Goal: Task Accomplishment & Management: Use online tool/utility

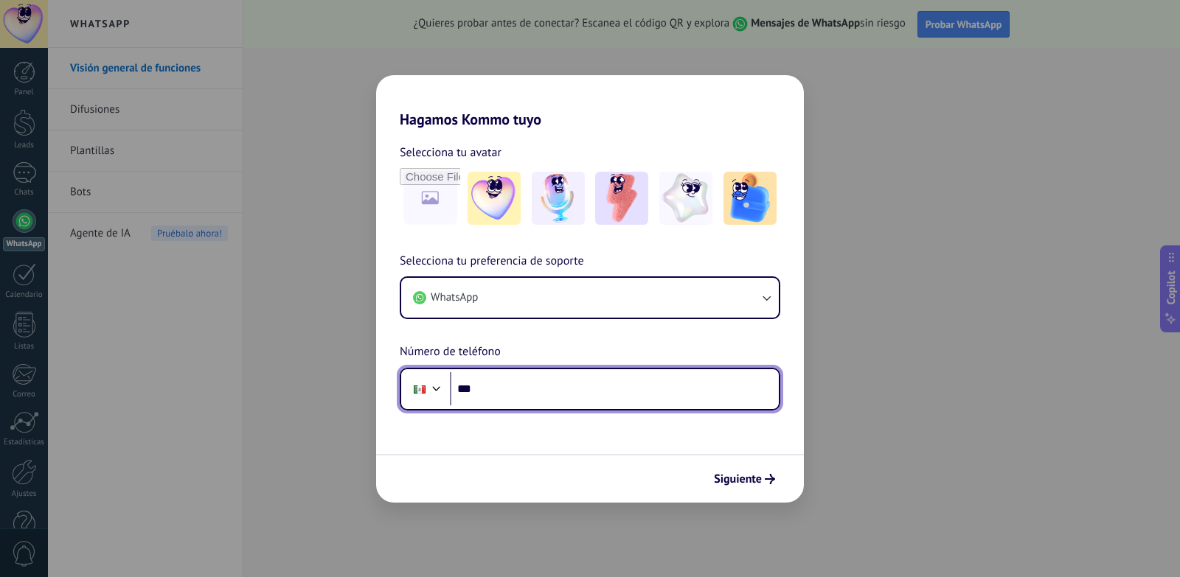
click at [580, 383] on input "***" at bounding box center [614, 389] width 329 height 34
click at [559, 386] on input "***" at bounding box center [614, 389] width 329 height 34
type input "**********"
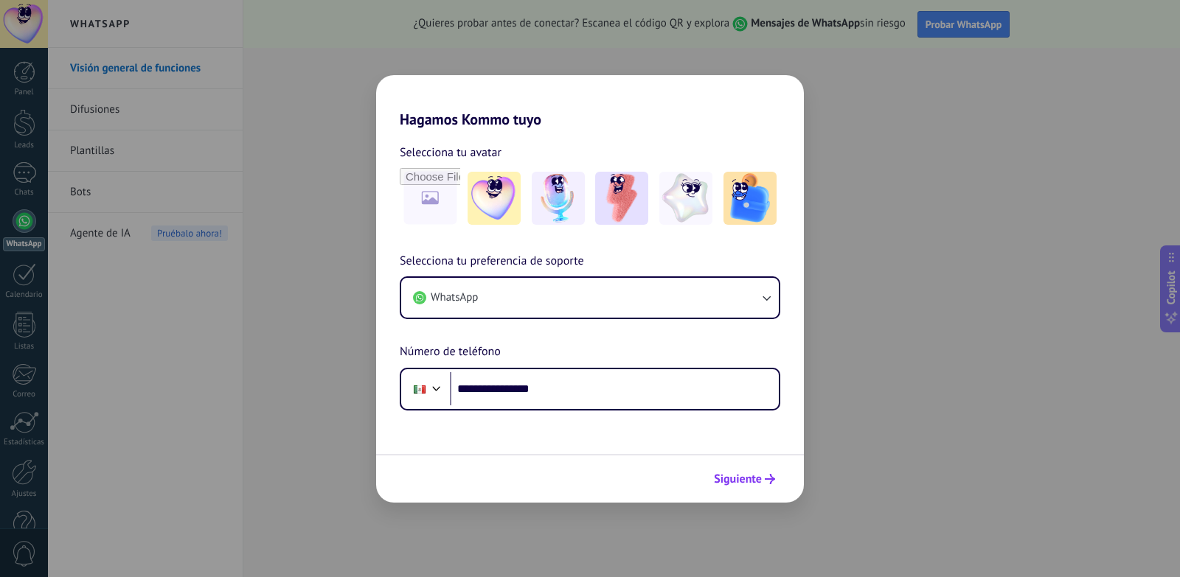
click at [741, 475] on span "Siguiente" at bounding box center [738, 479] width 48 height 10
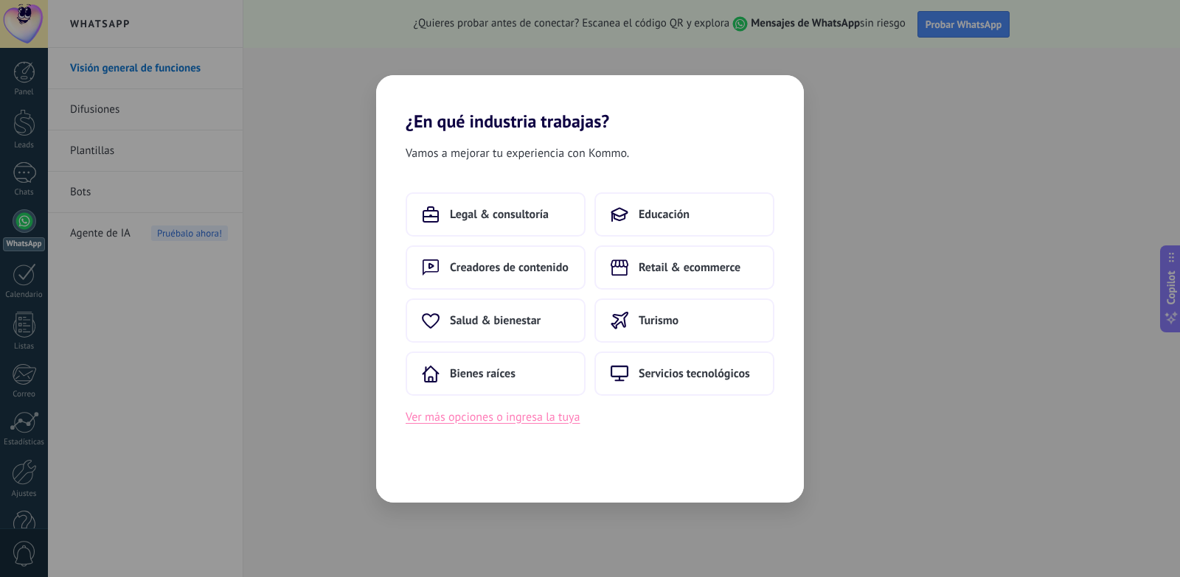
click at [433, 425] on button "Ver más opciones o ingresa la tuya" at bounding box center [493, 417] width 174 height 19
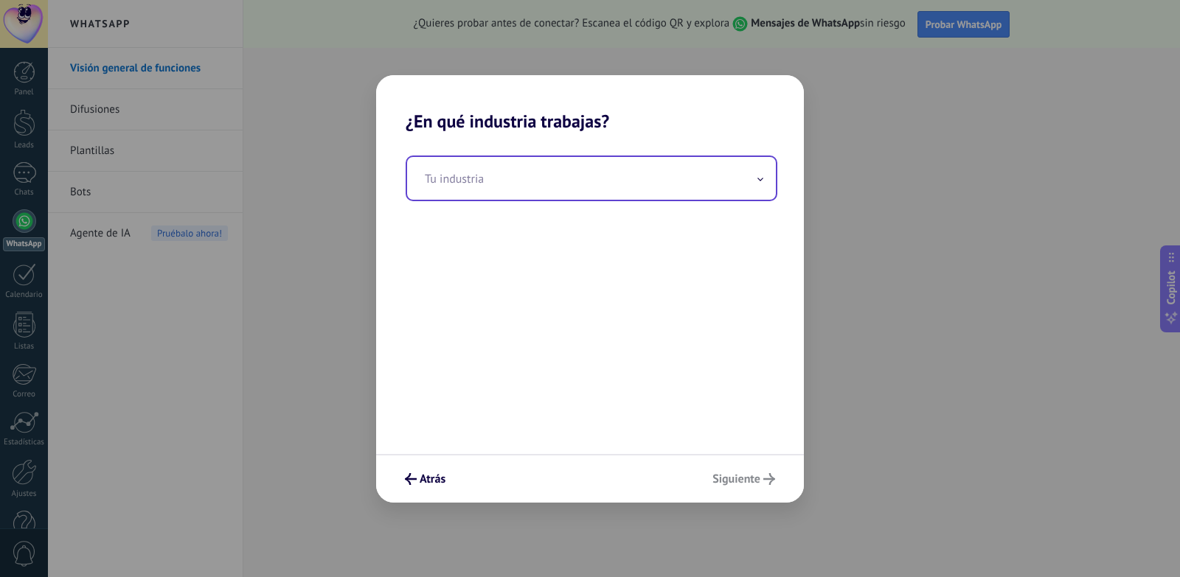
click at [567, 177] on input "text" at bounding box center [591, 178] width 369 height 43
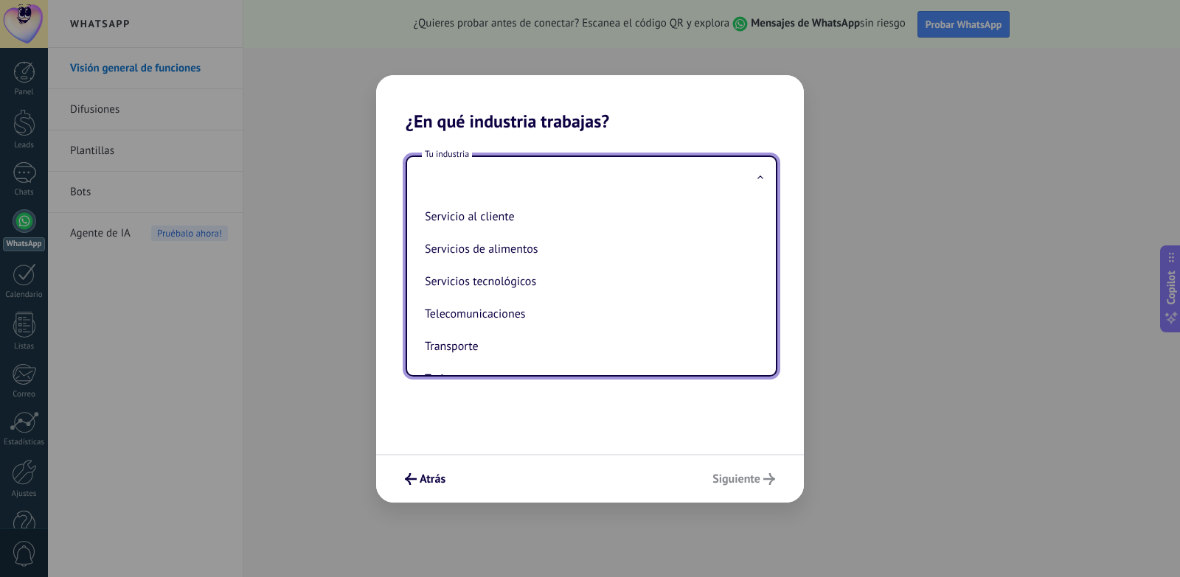
scroll to position [391, 0]
click at [546, 252] on li "Servicios tecnológicos" at bounding box center [588, 250] width 339 height 32
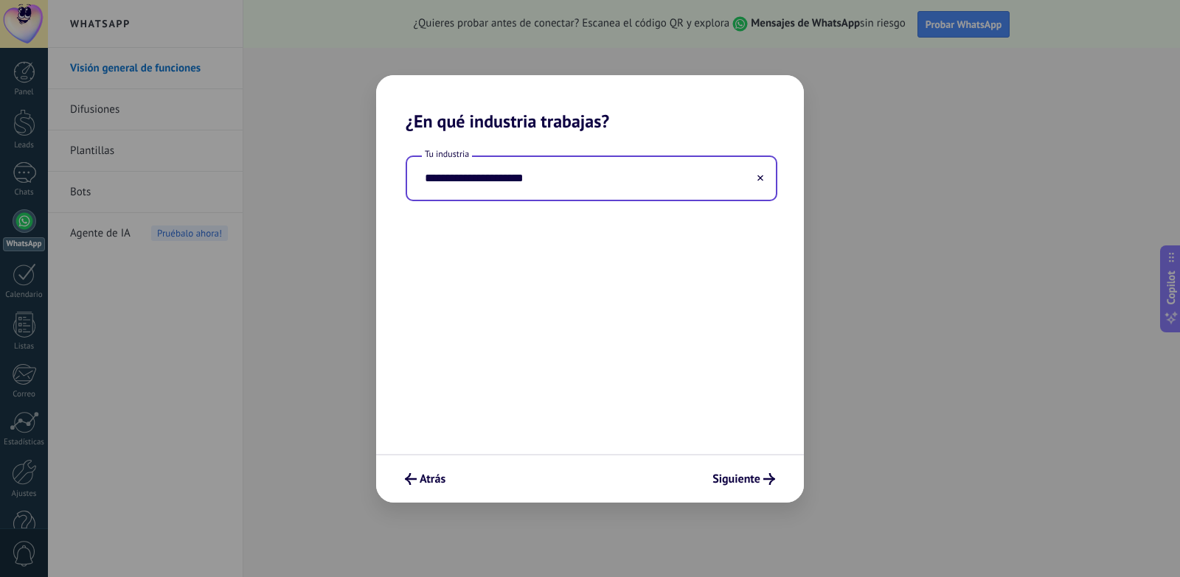
click at [517, 196] on input "**********" at bounding box center [591, 178] width 369 height 43
click at [561, 174] on input "**********" at bounding box center [591, 178] width 369 height 43
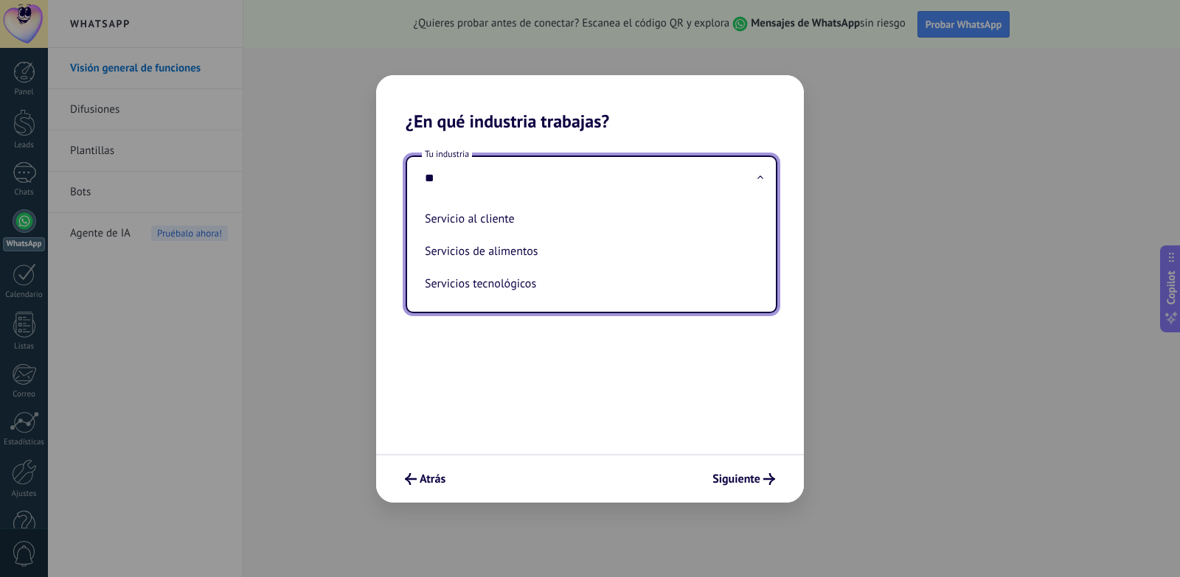
type input "*"
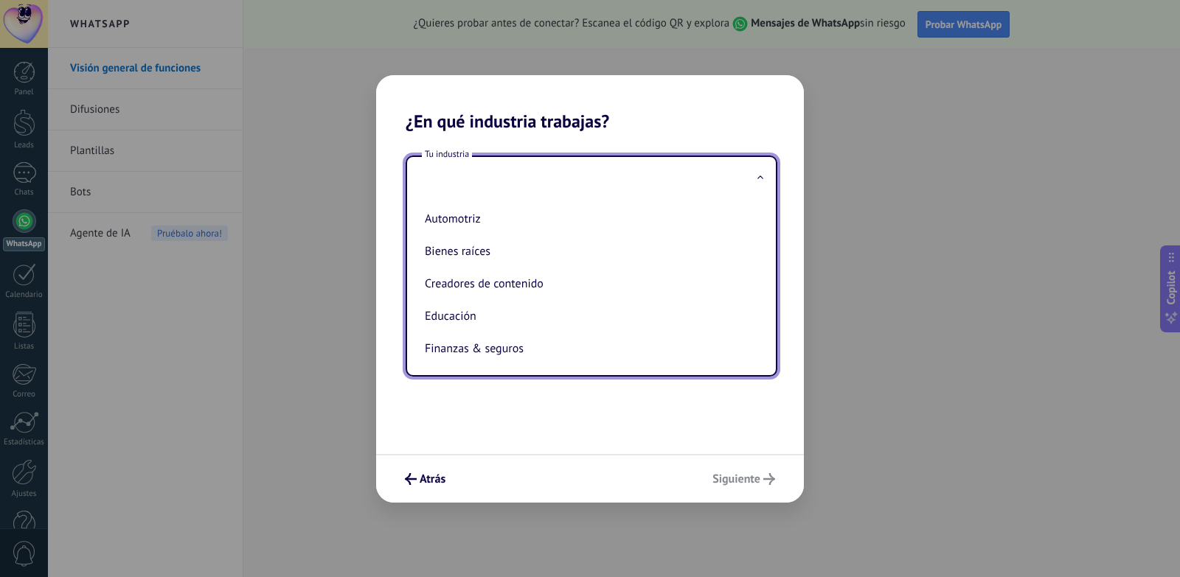
type input "*"
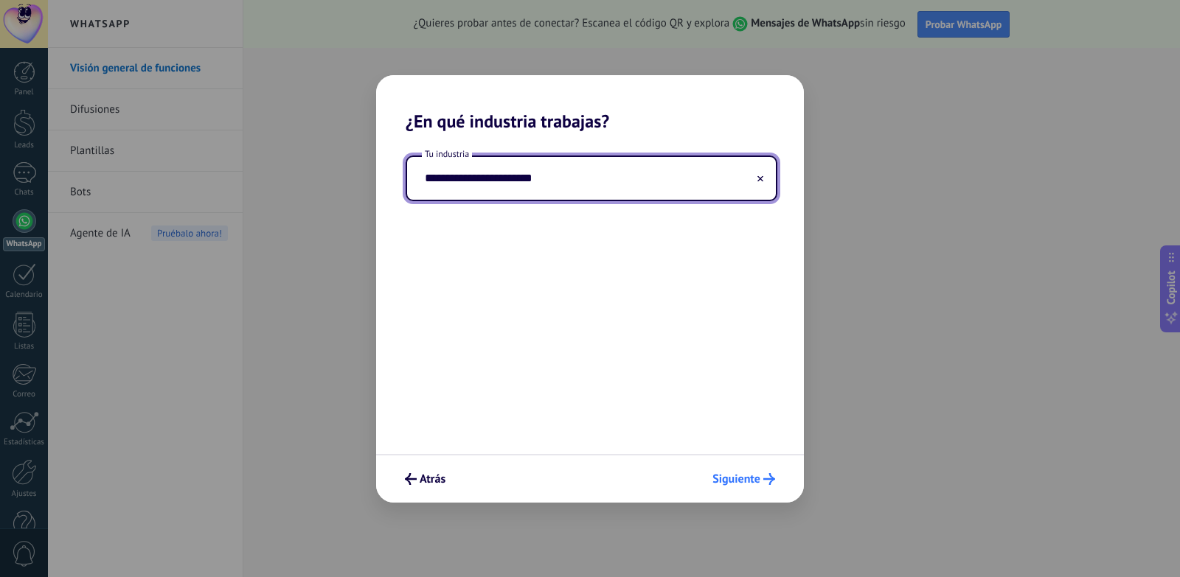
type input "**********"
click at [755, 481] on span "Siguiente" at bounding box center [736, 479] width 48 height 10
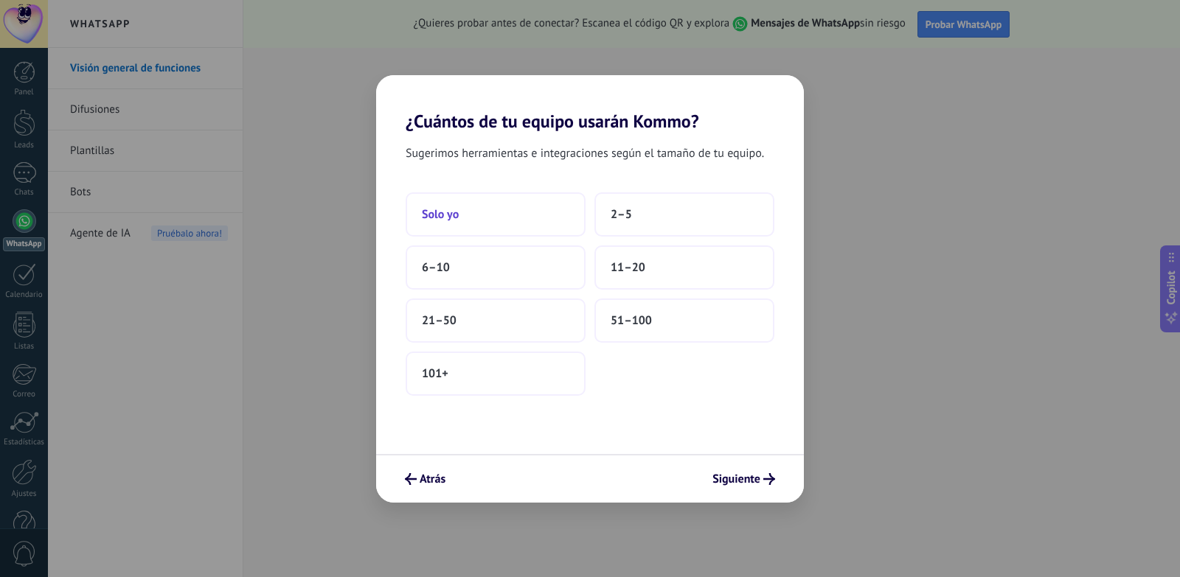
click at [516, 209] on button "Solo yo" at bounding box center [496, 214] width 180 height 44
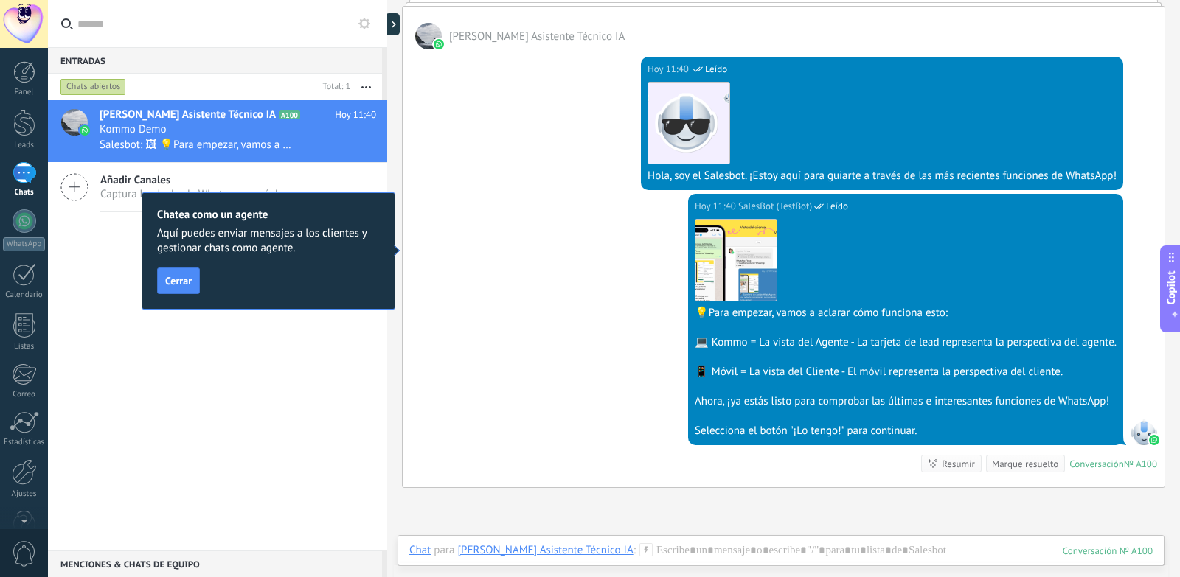
scroll to position [400, 0]
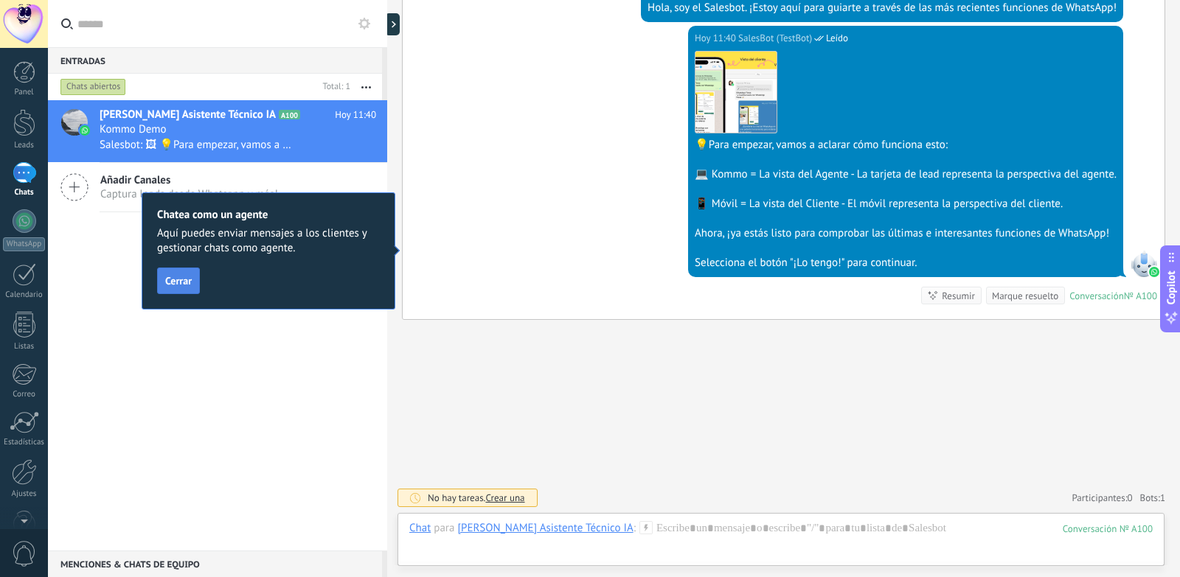
click at [177, 274] on button "Cerrar" at bounding box center [178, 281] width 43 height 27
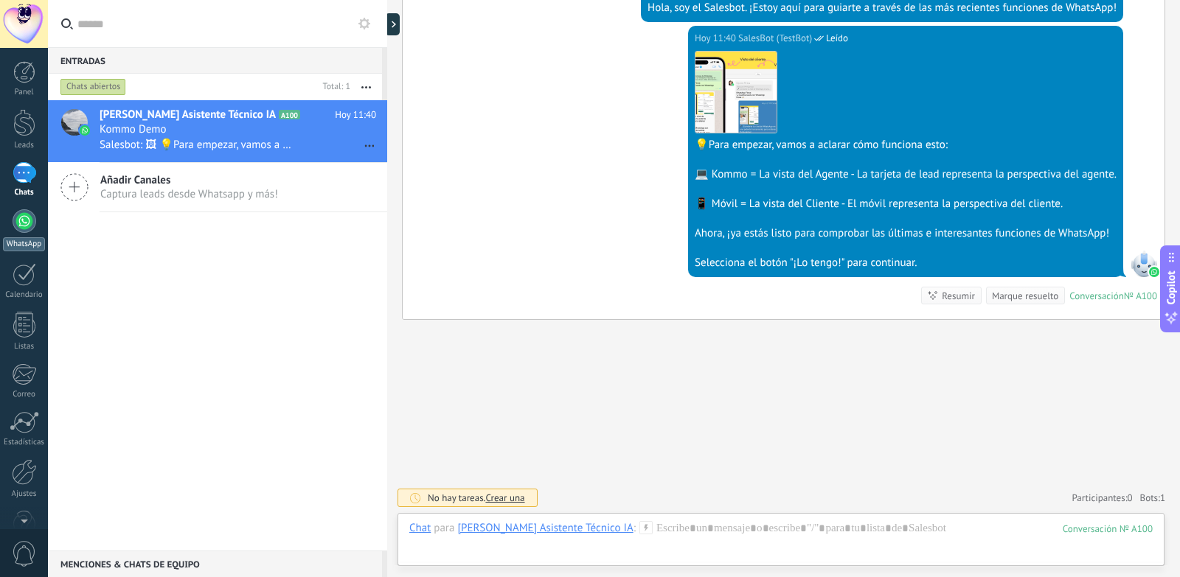
click at [23, 233] on link "WhatsApp" at bounding box center [24, 230] width 48 height 42
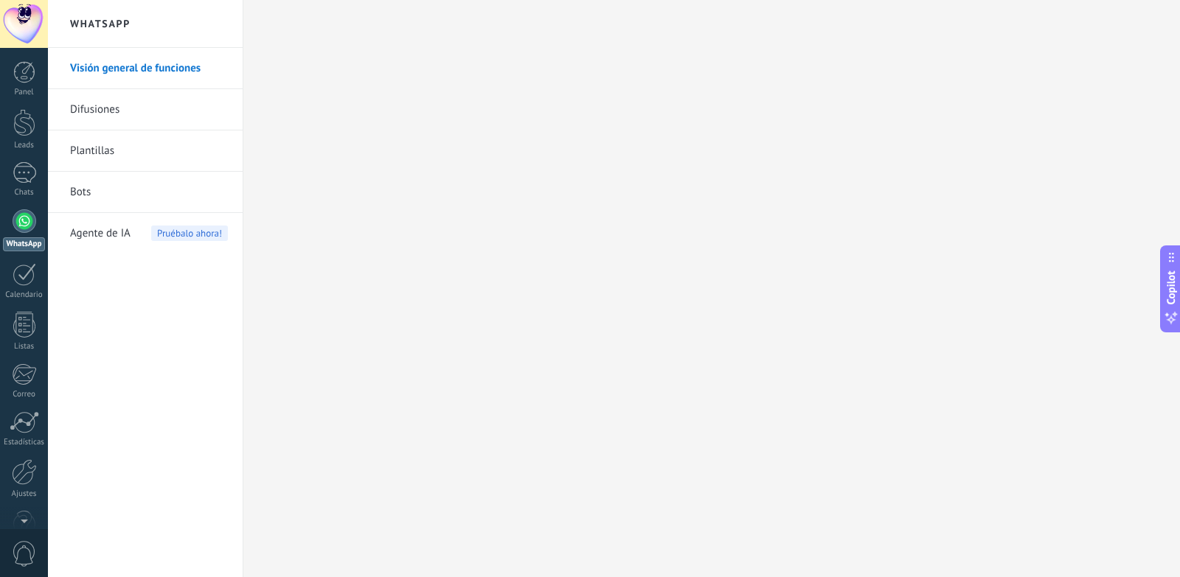
click at [90, 196] on link "Bots" at bounding box center [149, 192] width 158 height 41
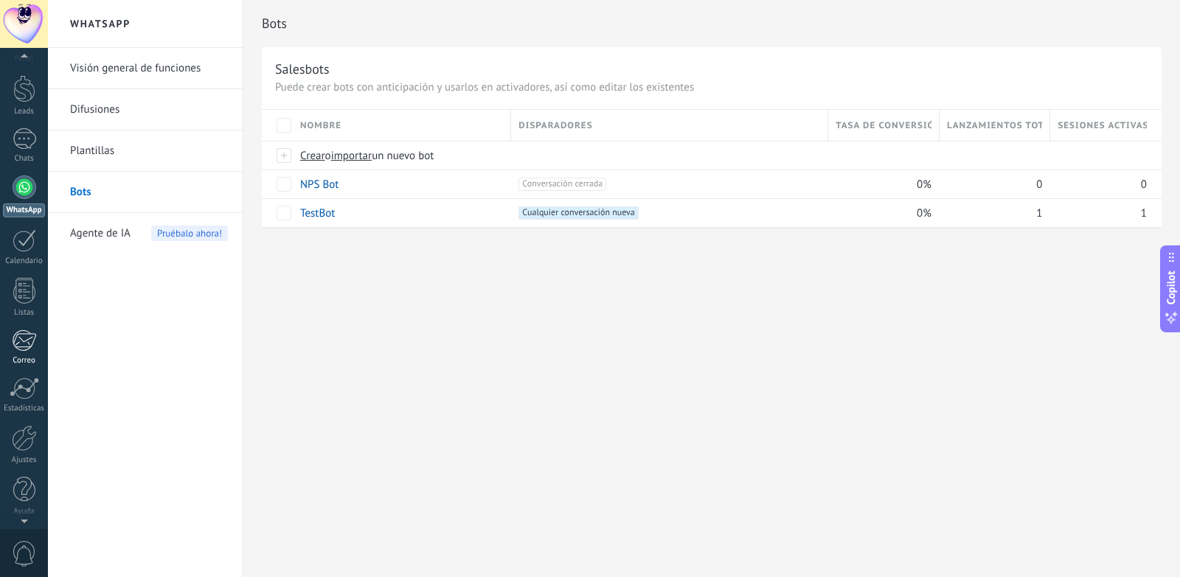
scroll to position [36, 0]
click at [22, 136] on div "1" at bounding box center [25, 136] width 24 height 21
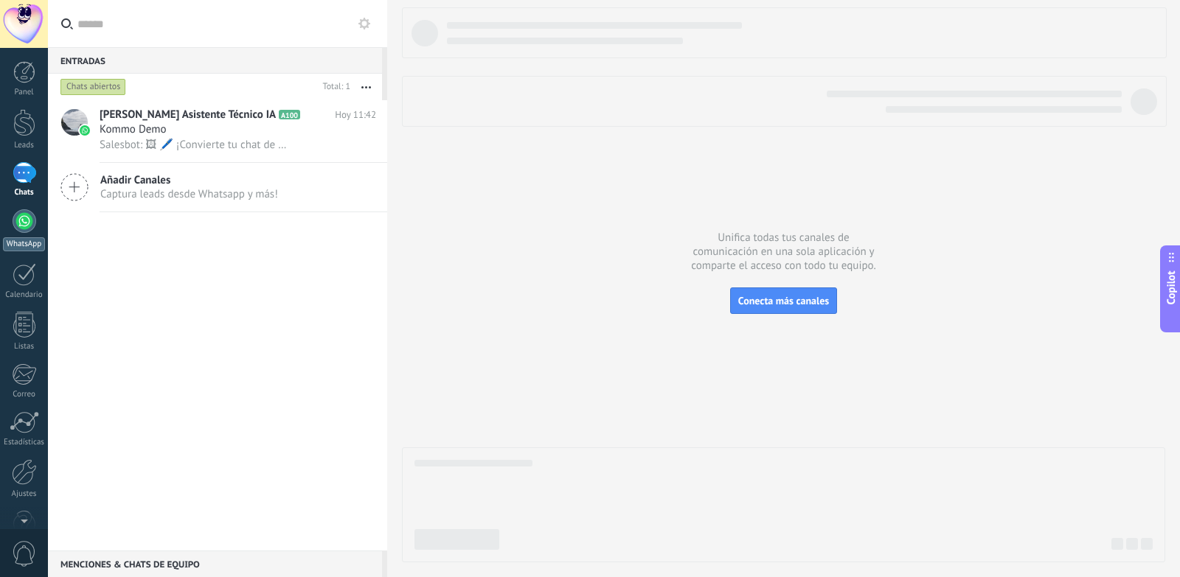
click at [23, 233] on link "WhatsApp" at bounding box center [24, 230] width 48 height 42
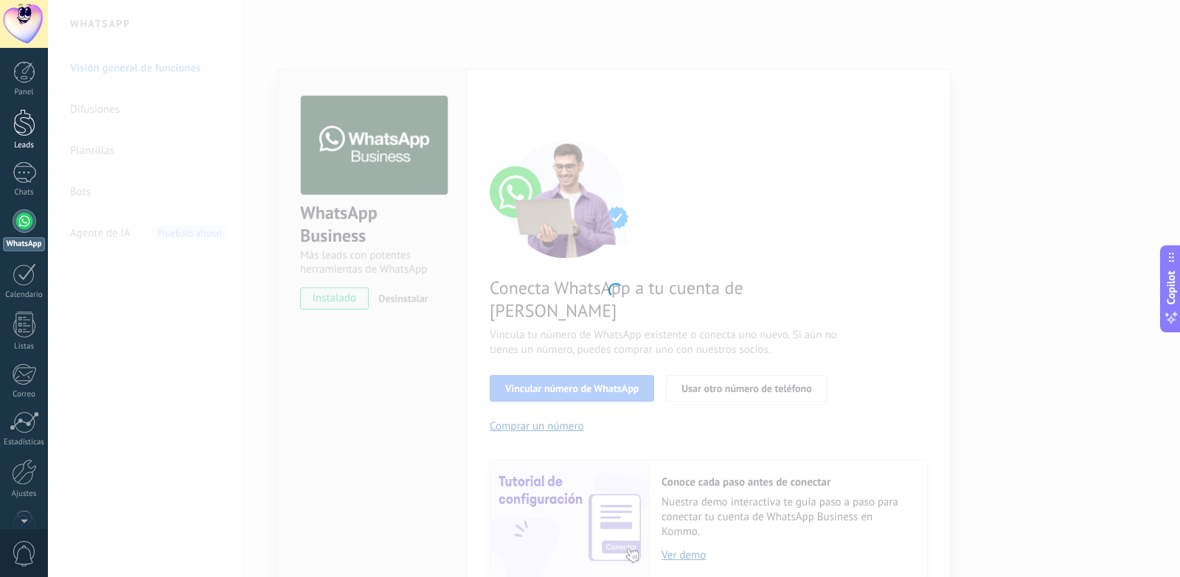
click at [18, 125] on div at bounding box center [24, 122] width 22 height 27
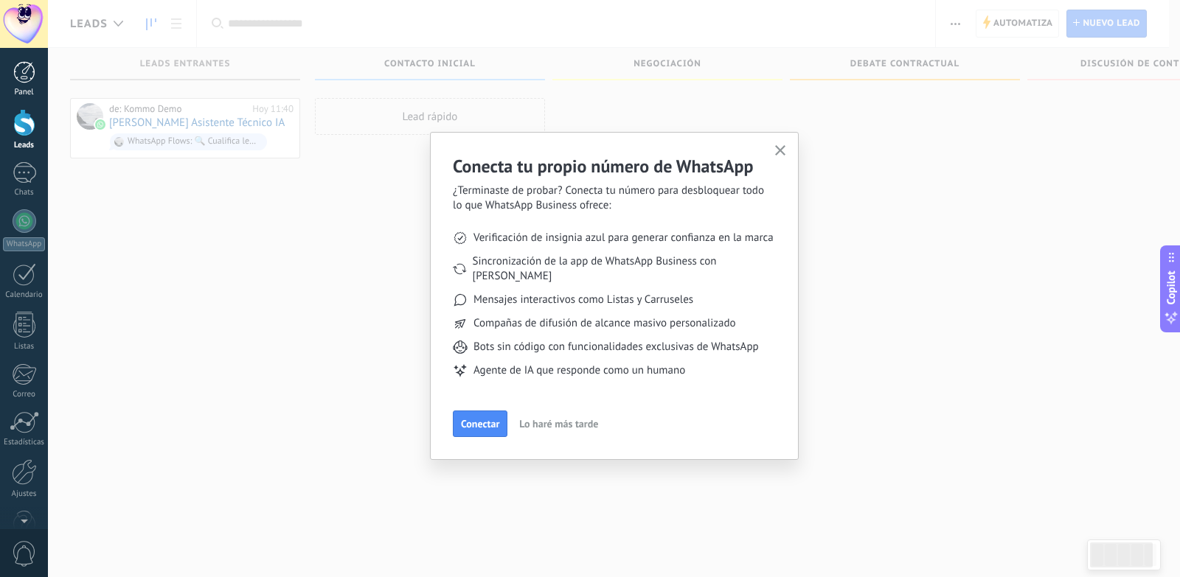
click at [19, 78] on div at bounding box center [24, 72] width 22 height 22
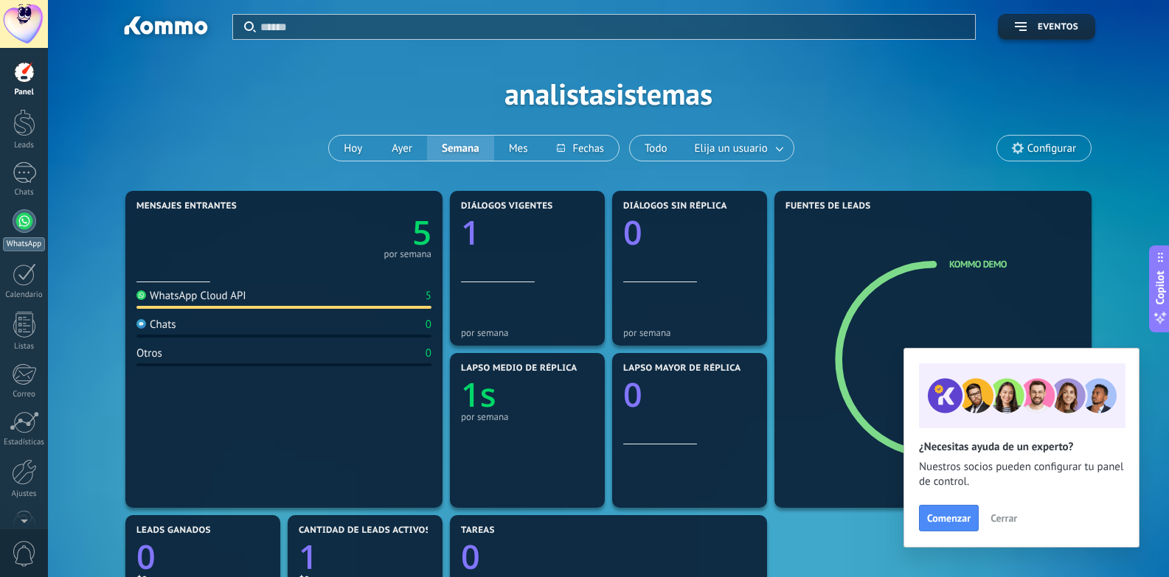
click at [21, 243] on div "WhatsApp" at bounding box center [24, 244] width 42 height 14
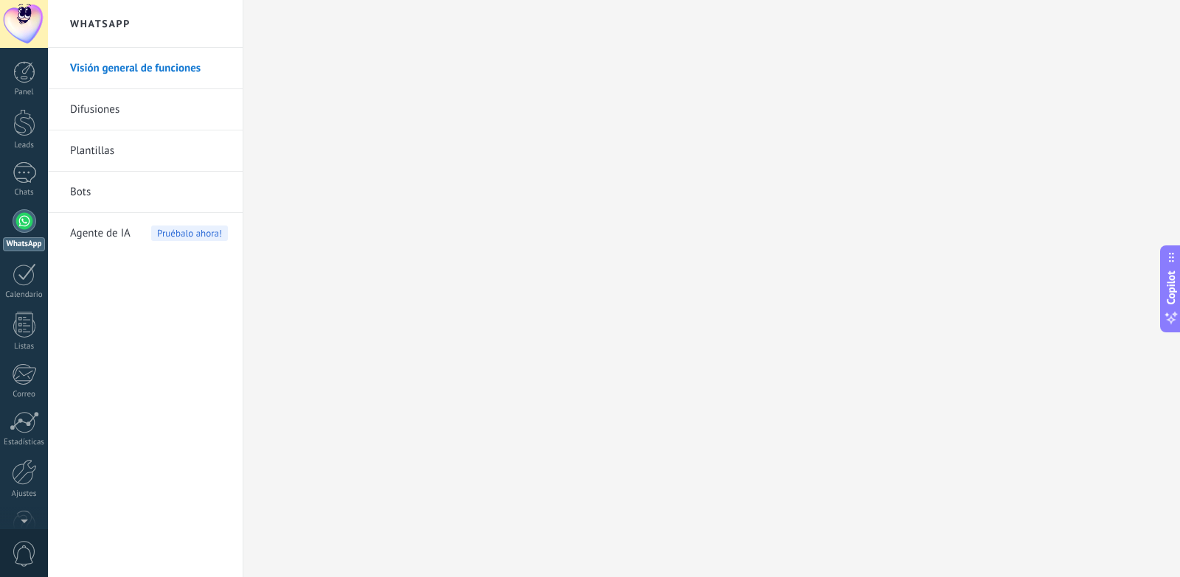
click at [119, 113] on link "Difusiones" at bounding box center [149, 109] width 158 height 41
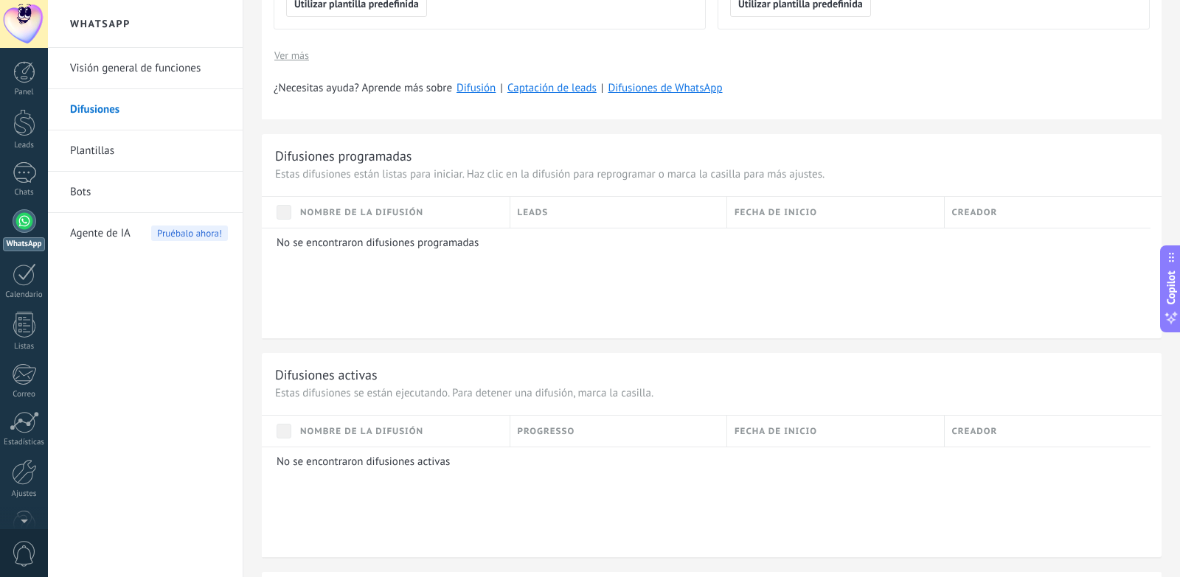
scroll to position [533, 0]
click at [125, 146] on link "Plantillas" at bounding box center [149, 150] width 158 height 41
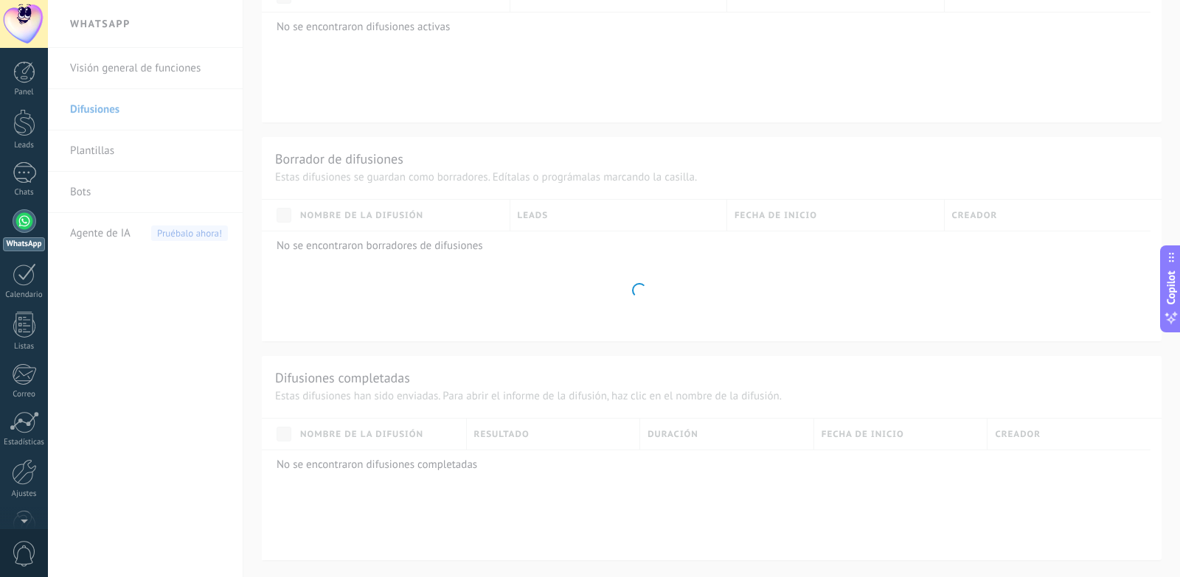
scroll to position [348, 0]
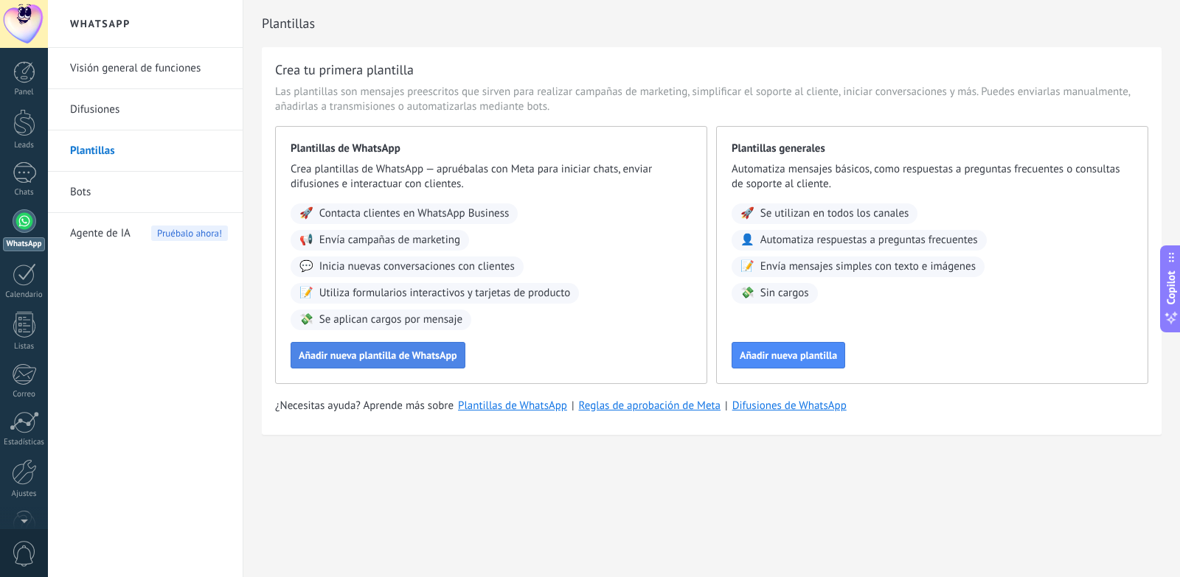
click at [388, 344] on button "Añadir nueva plantilla de WhatsApp" at bounding box center [377, 355] width 175 height 27
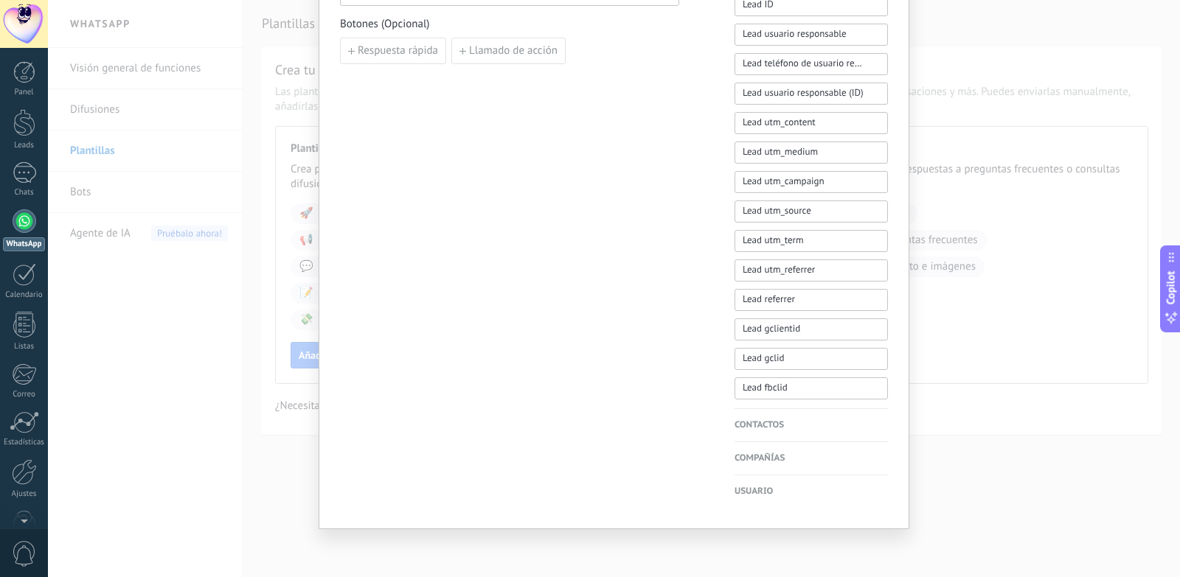
scroll to position [0, 0]
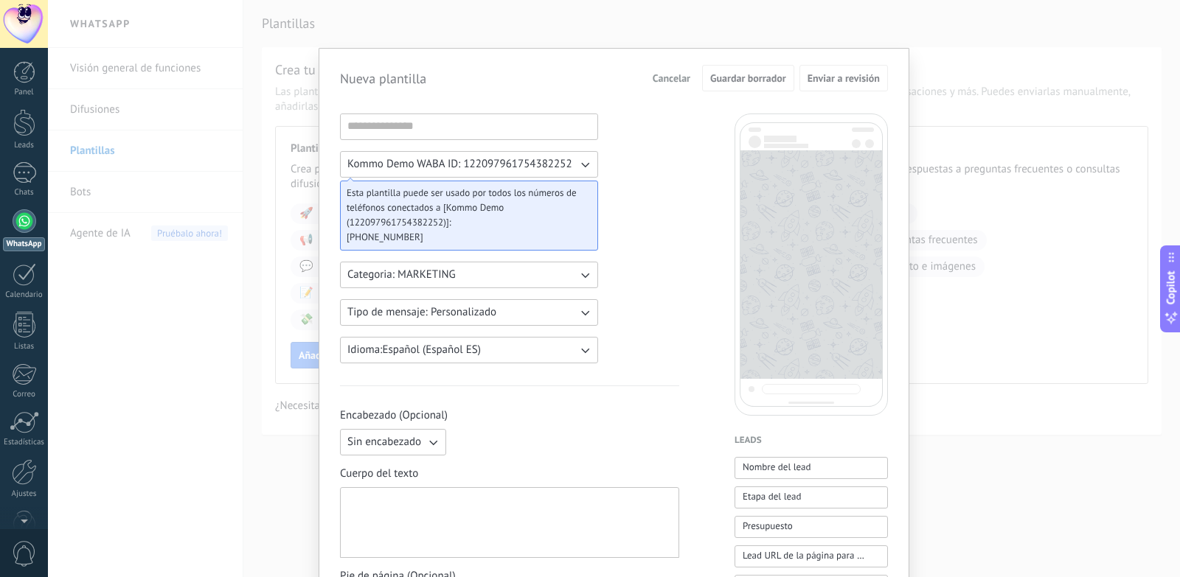
click at [678, 77] on span "Cancelar" at bounding box center [671, 78] width 38 height 10
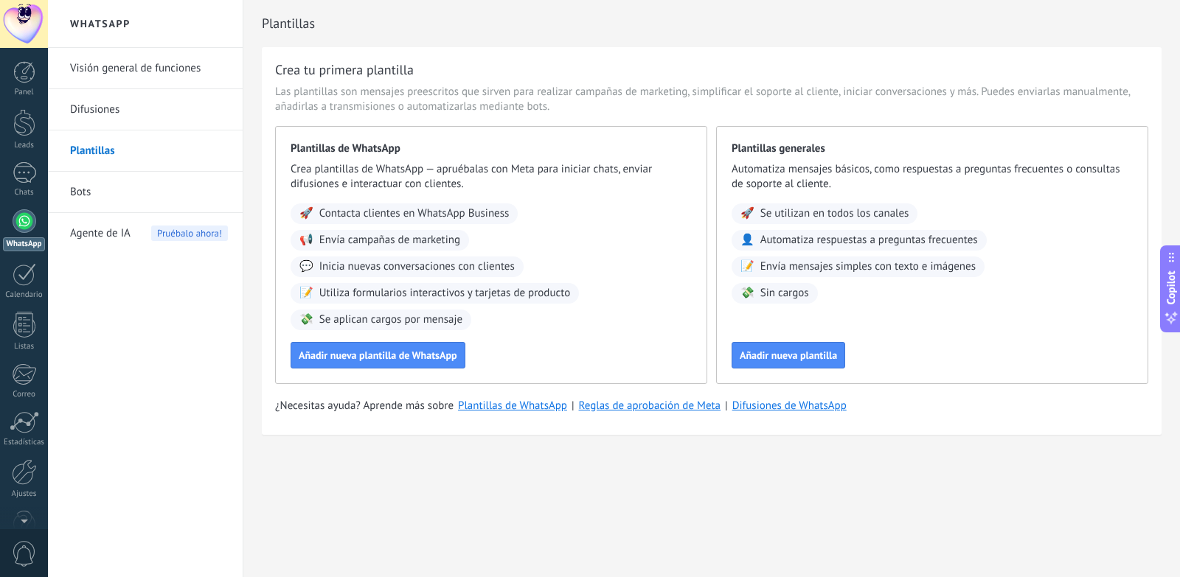
click at [114, 189] on link "Bots" at bounding box center [149, 192] width 158 height 41
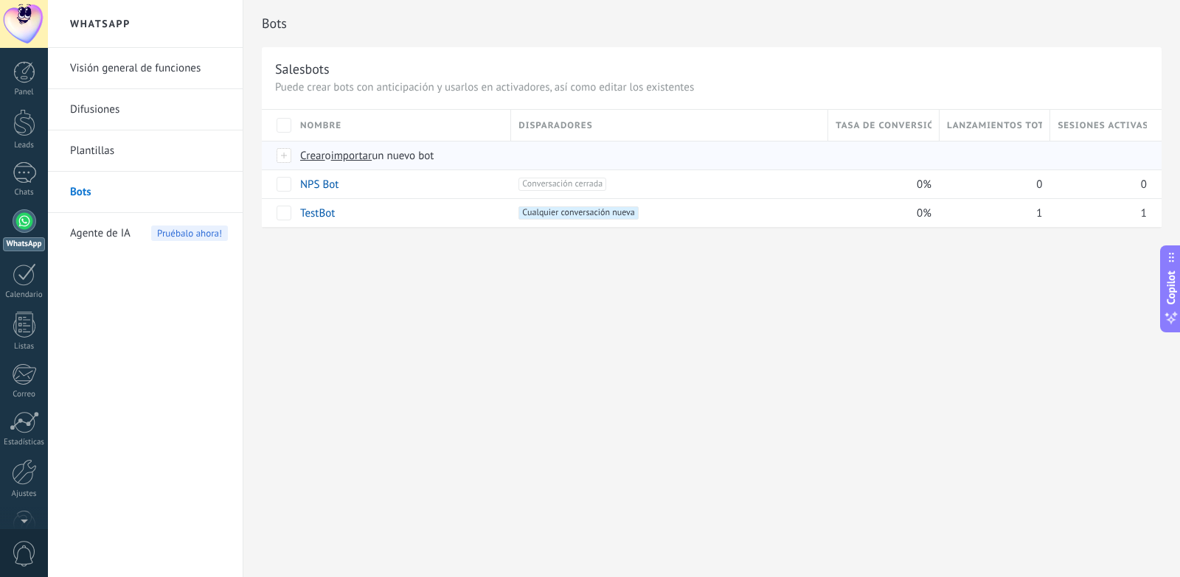
click at [308, 157] on span "Crear" at bounding box center [312, 156] width 25 height 14
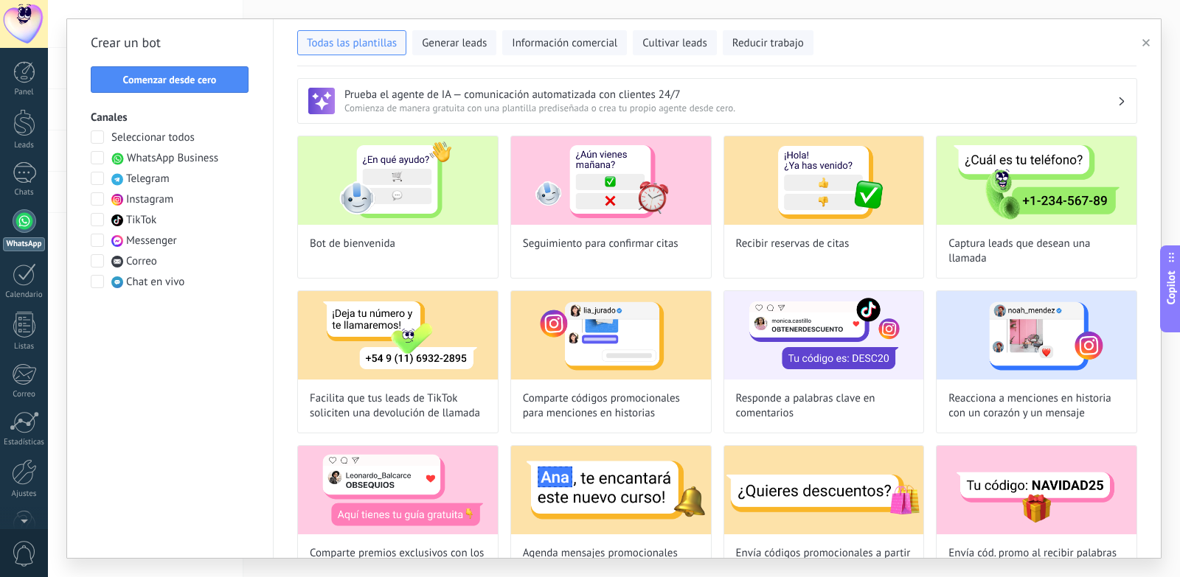
click at [178, 159] on span "WhatsApp Business" at bounding box center [172, 158] width 91 height 15
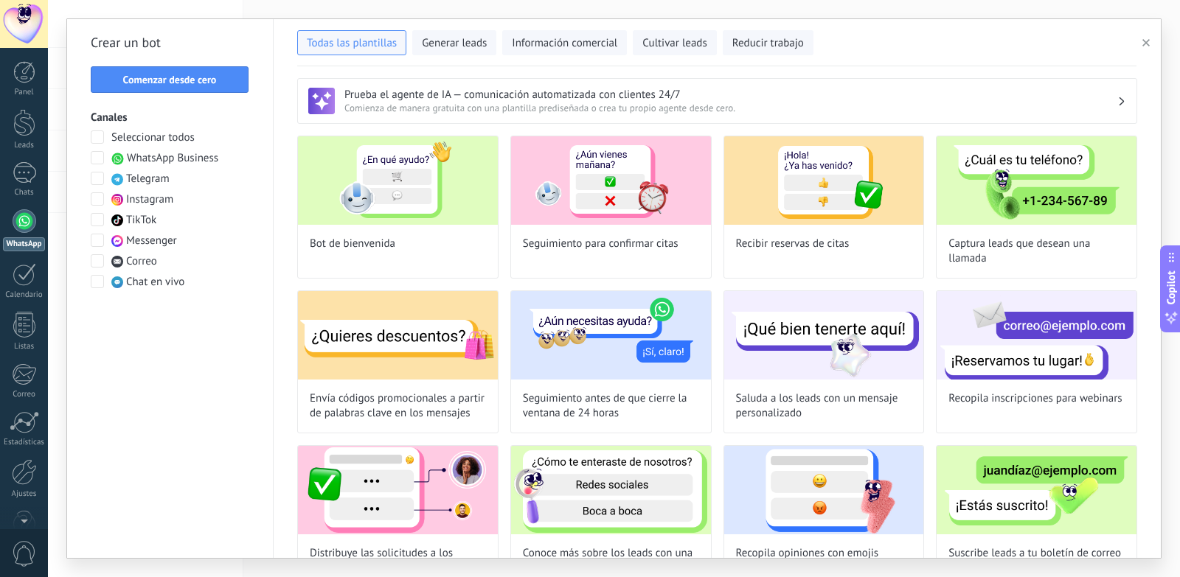
click at [1144, 45] on use "button" at bounding box center [1145, 42] width 7 height 7
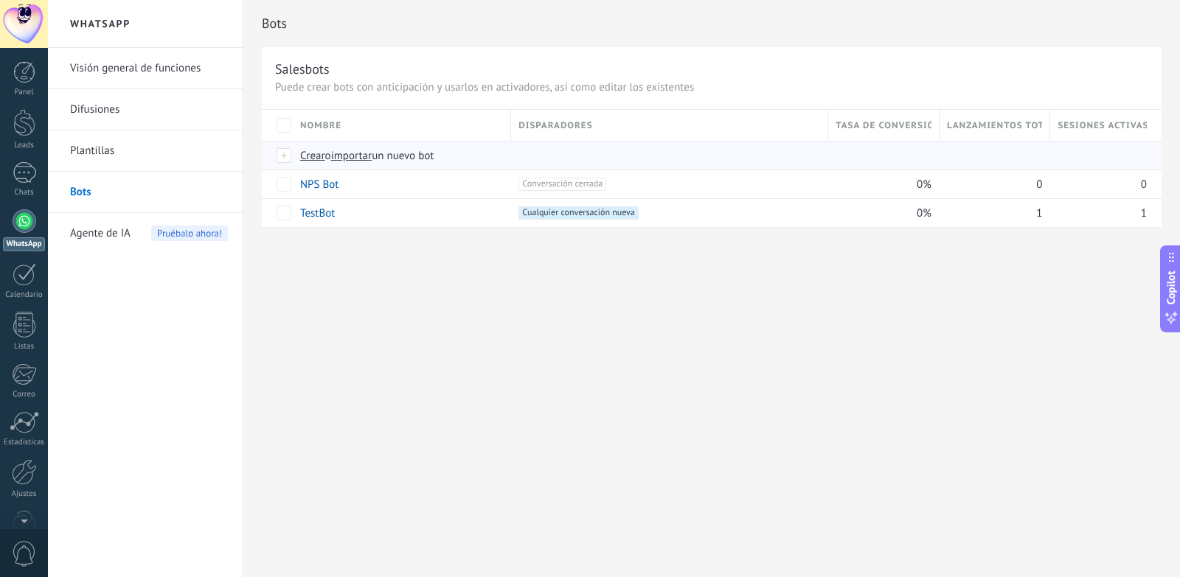
click at [307, 156] on span "Crear" at bounding box center [312, 156] width 25 height 14
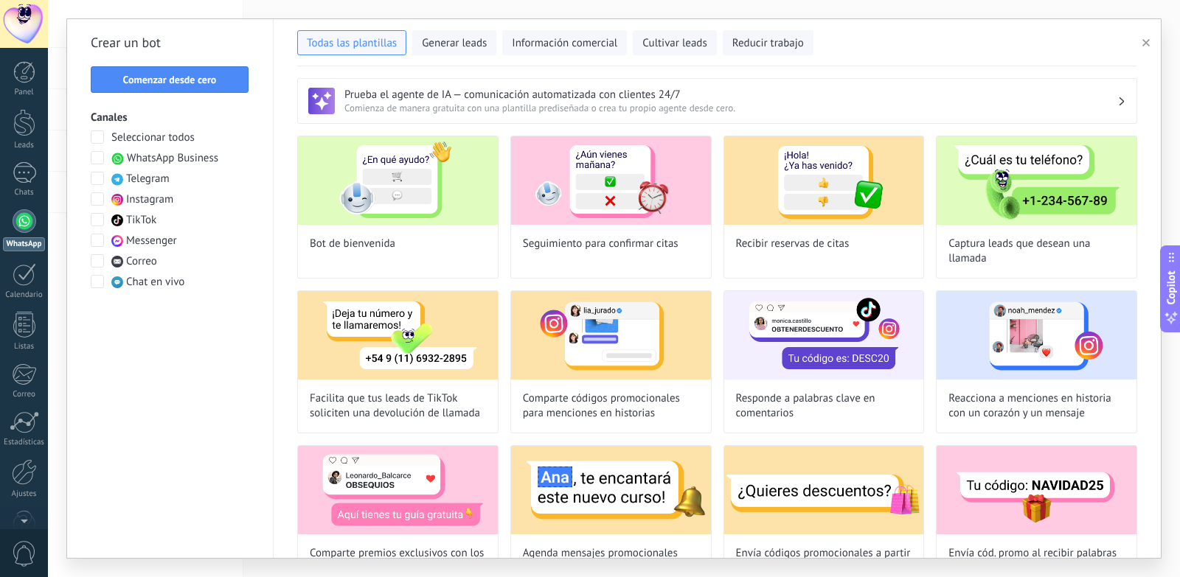
click at [286, 284] on div "Prueba el agente de IA — comunicación automatizada con clientes 24/7 Comienza d…" at bounding box center [717, 312] width 887 height 492
click at [366, 200] on img at bounding box center [398, 180] width 200 height 88
type input "**********"
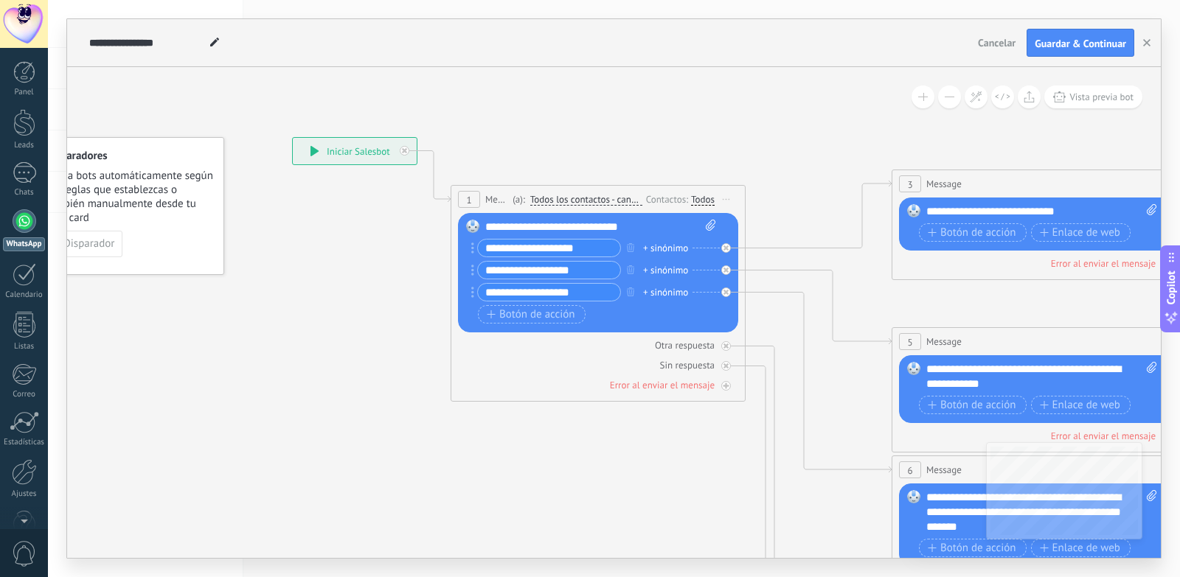
drag, startPoint x: 456, startPoint y: 362, endPoint x: 367, endPoint y: 321, distance: 97.6
click at [367, 321] on icon at bounding box center [1072, 512] width 2298 height 1489
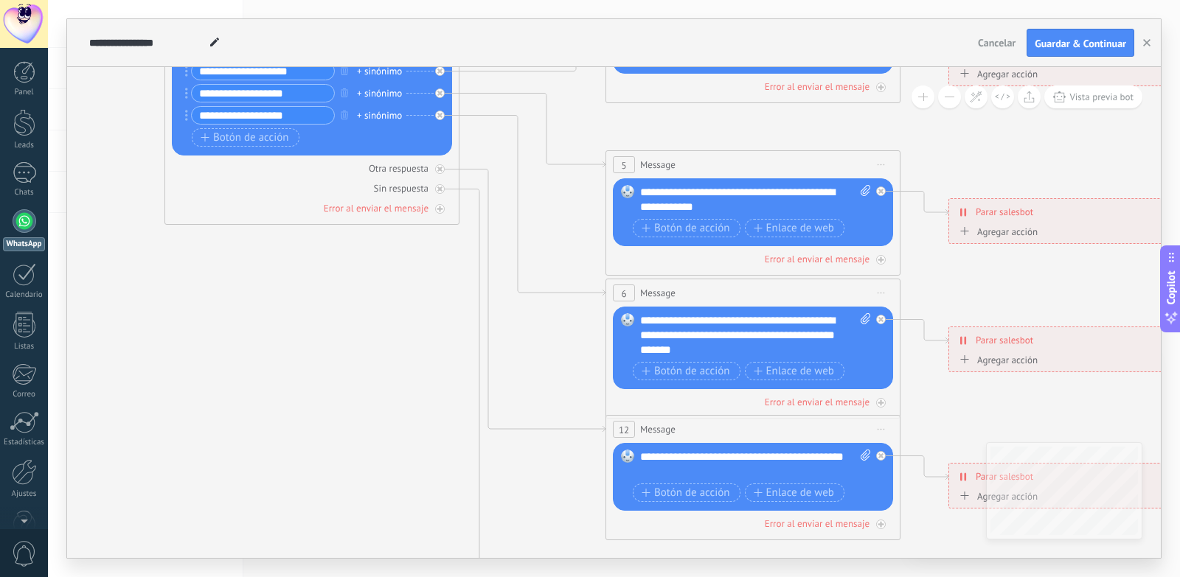
drag, startPoint x: 491, startPoint y: 521, endPoint x: 209, endPoint y: 344, distance: 333.6
click at [209, 344] on icon at bounding box center [786, 336] width 2298 height 1489
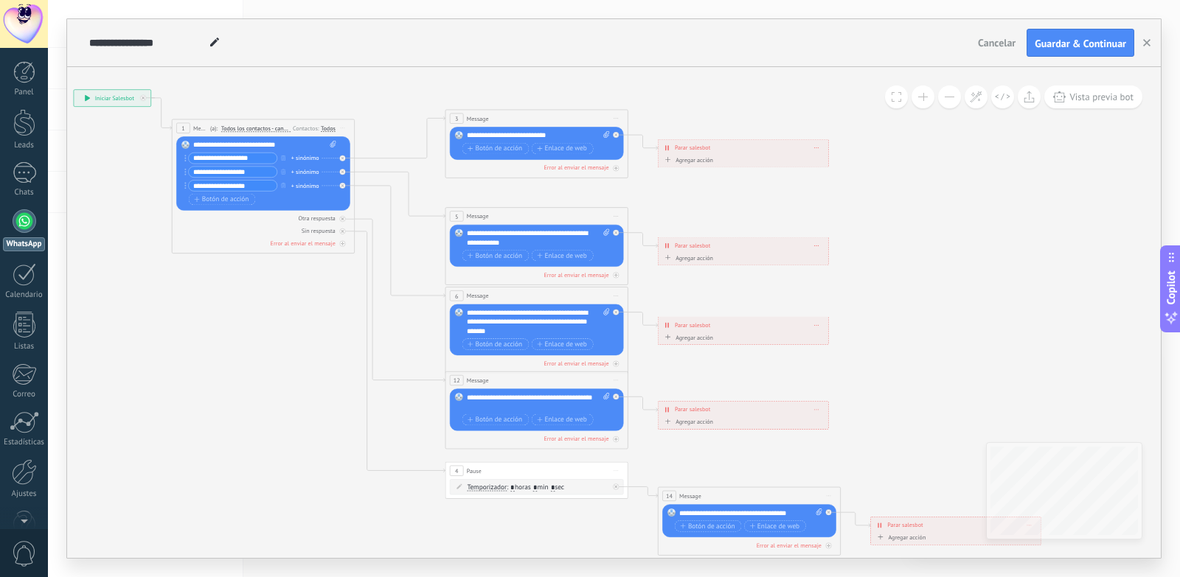
drag, startPoint x: 209, startPoint y: 344, endPoint x: 65, endPoint y: 101, distance: 282.0
click at [65, 101] on div "**********" at bounding box center [614, 288] width 1132 height 577
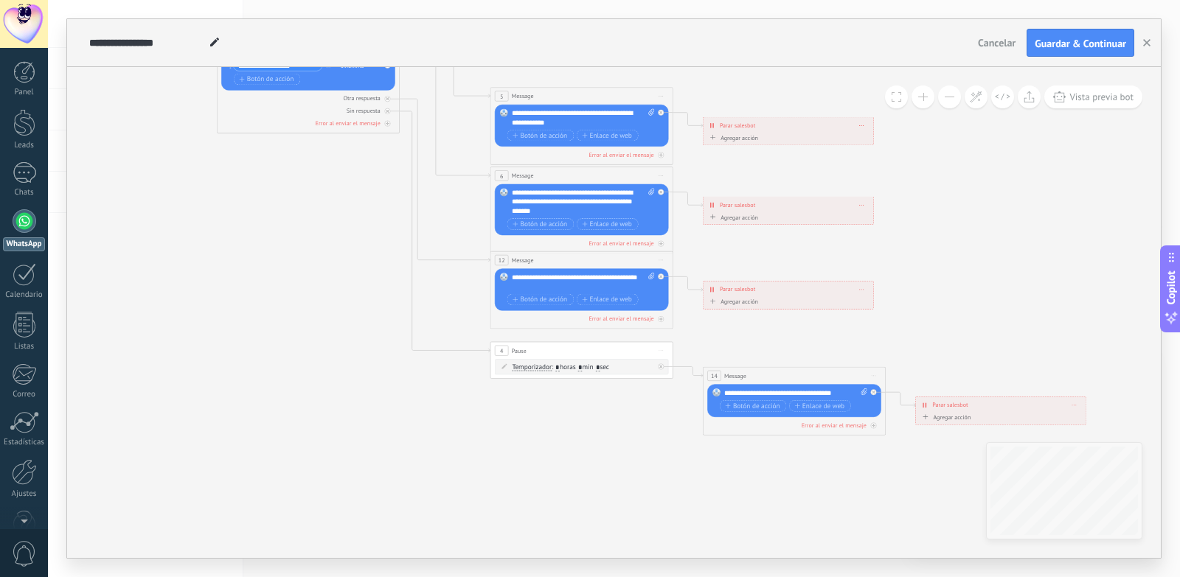
drag, startPoint x: 366, startPoint y: 417, endPoint x: 544, endPoint y: 524, distance: 207.7
click at [544, 524] on icon at bounding box center [602, 201] width 1425 height 923
click at [989, 46] on span "Cancelar" at bounding box center [997, 42] width 38 height 13
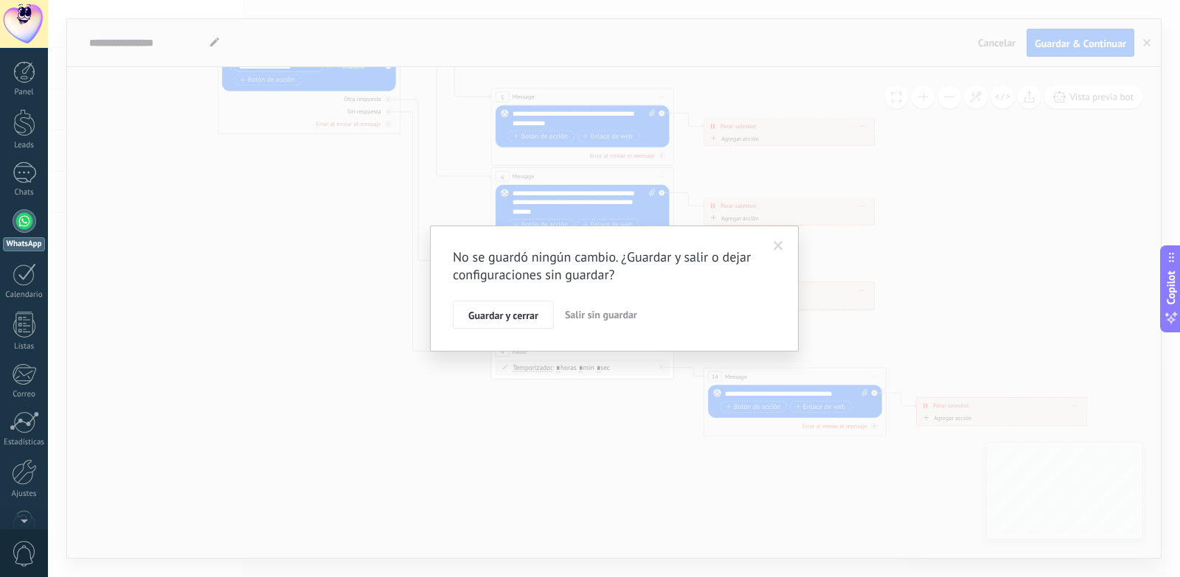
click at [596, 311] on span "Salir sin guardar" at bounding box center [601, 314] width 72 height 13
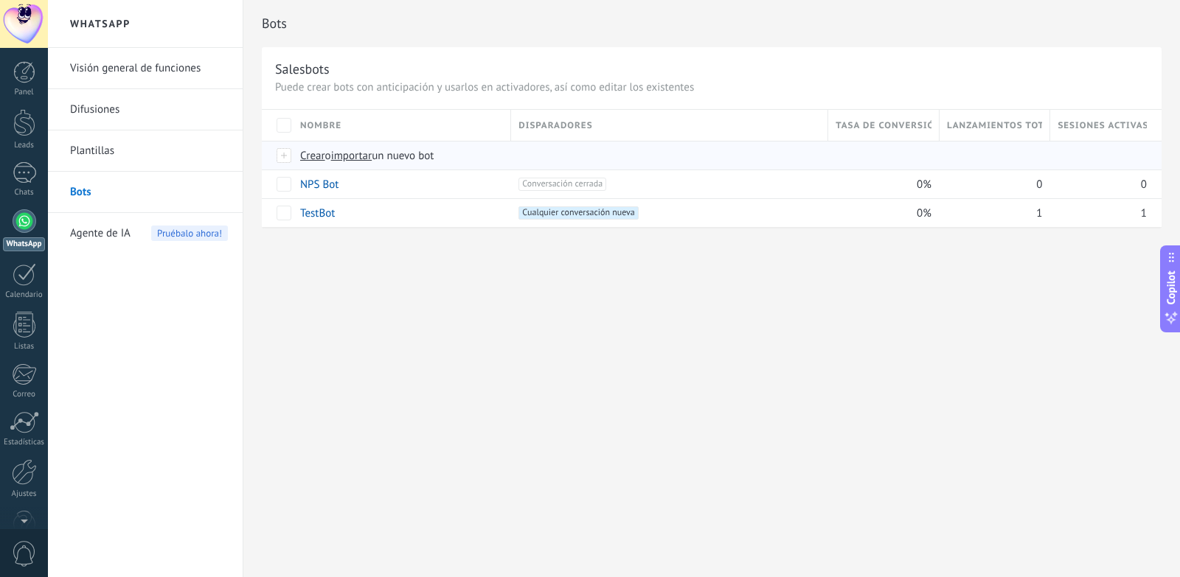
click at [306, 160] on span "Crear" at bounding box center [312, 156] width 25 height 14
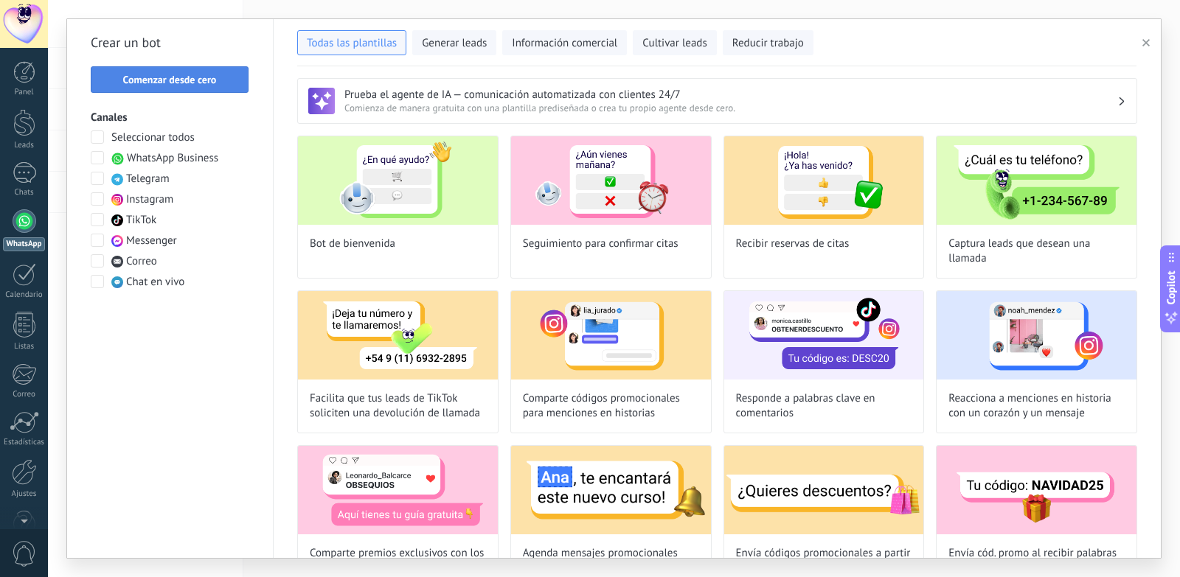
click at [173, 86] on button "Comenzar desde cero" at bounding box center [170, 79] width 158 height 27
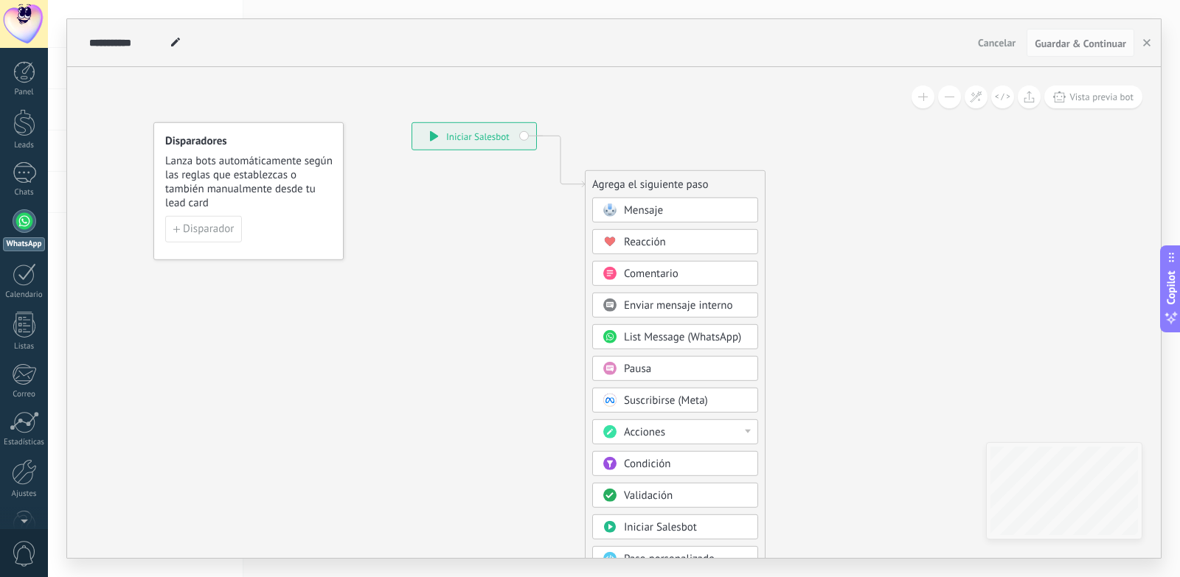
drag, startPoint x: 383, startPoint y: 350, endPoint x: 412, endPoint y: 322, distance: 40.7
click at [412, 322] on icon at bounding box center [538, 390] width 991 height 1272
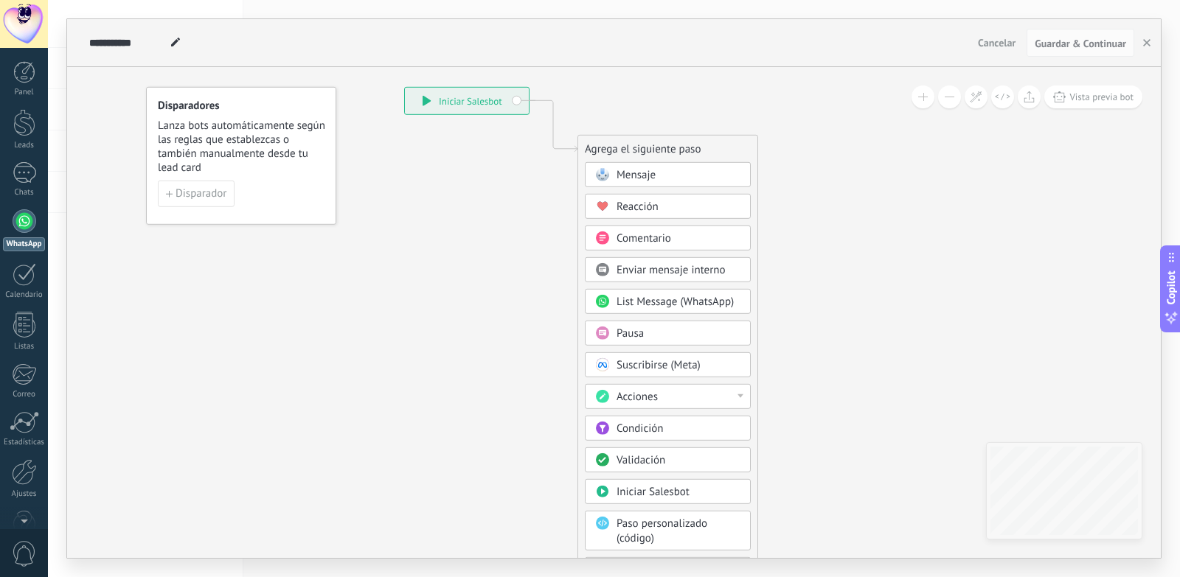
drag, startPoint x: 427, startPoint y: 287, endPoint x: 421, endPoint y: 251, distance: 35.9
click at [421, 251] on icon at bounding box center [530, 354] width 991 height 1272
click at [198, 202] on button "Disparador" at bounding box center [196, 194] width 77 height 27
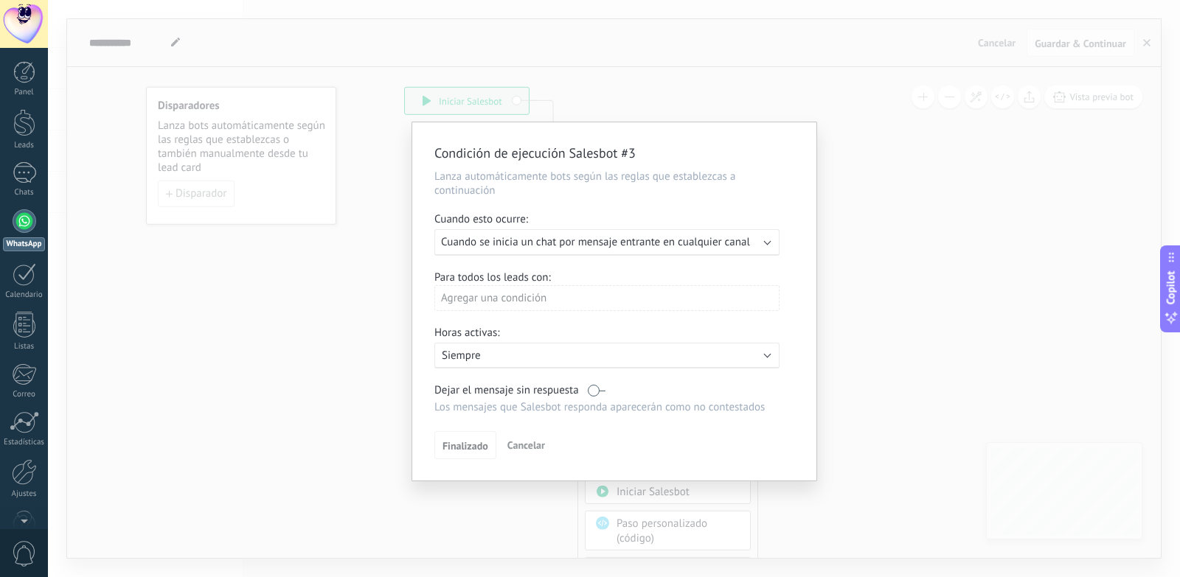
click at [655, 236] on span "Cuando se inicia un chat por mensaje entrante en cualquier canal" at bounding box center [595, 242] width 309 height 14
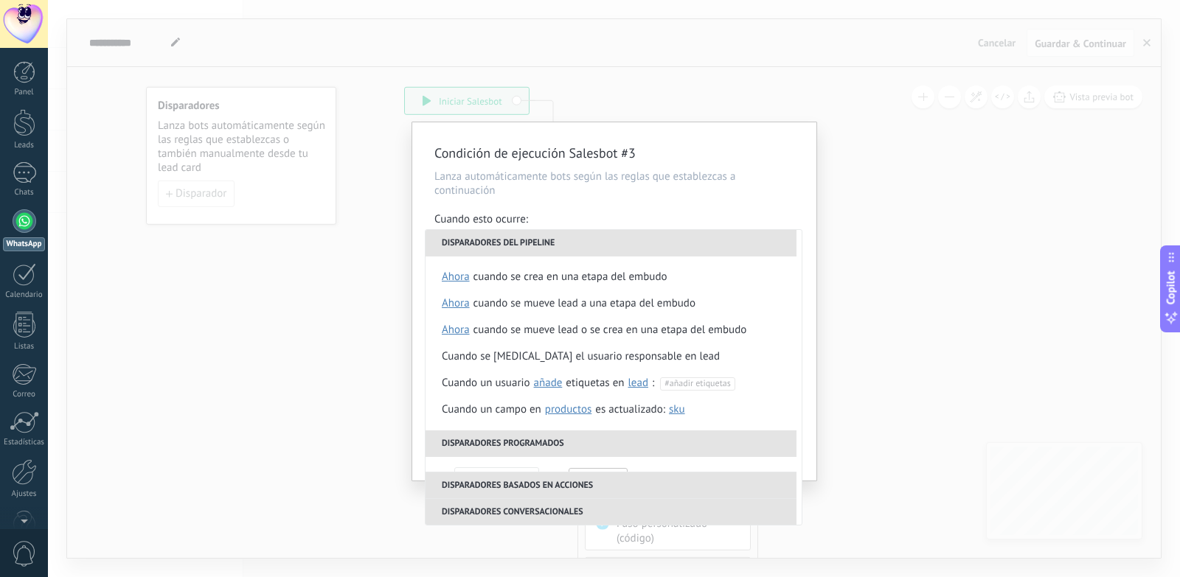
click at [850, 234] on div "Condición de ejecución Salesbot #3 Lanza automáticamente bots según las reglas …" at bounding box center [614, 288] width 1132 height 577
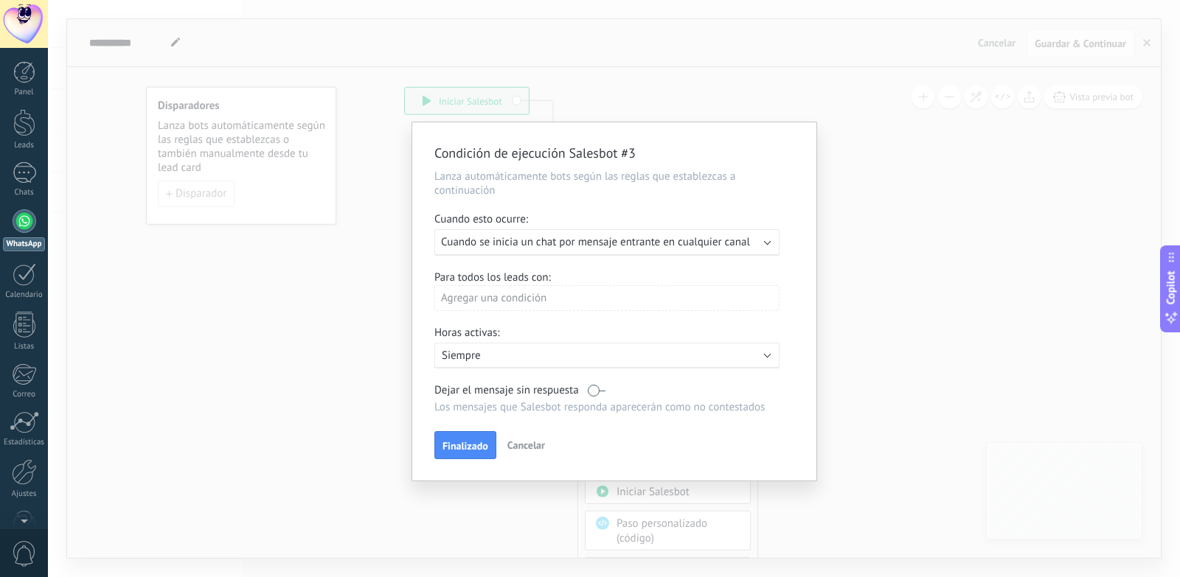
click at [546, 442] on button "Cancelar" at bounding box center [525, 445] width 49 height 22
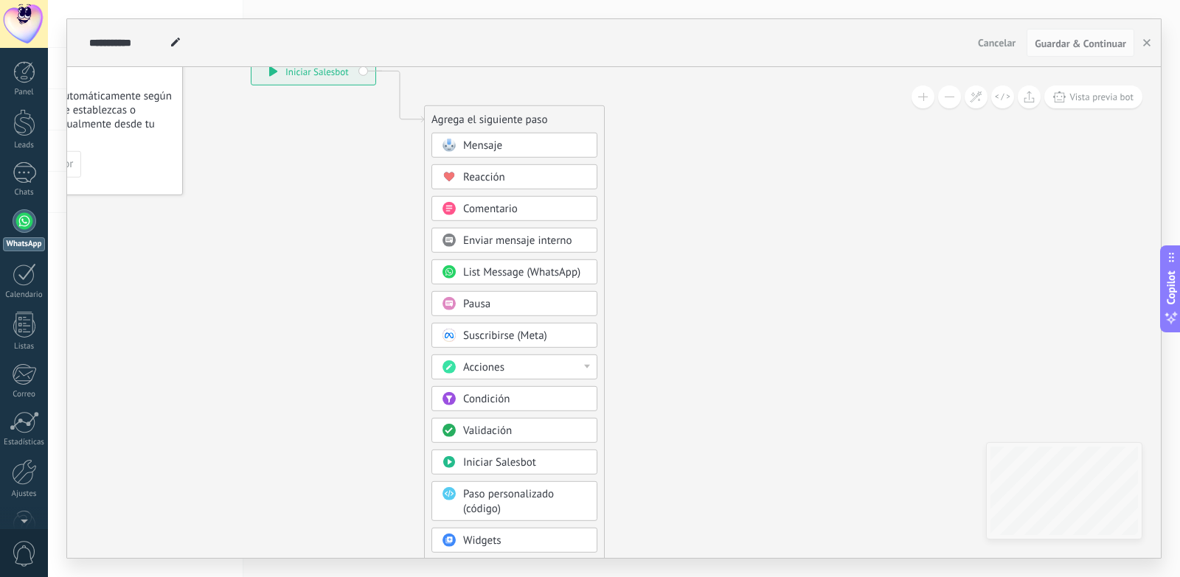
drag, startPoint x: 375, startPoint y: 368, endPoint x: 210, endPoint y: 337, distance: 168.0
click at [210, 337] on icon at bounding box center [377, 325] width 991 height 1272
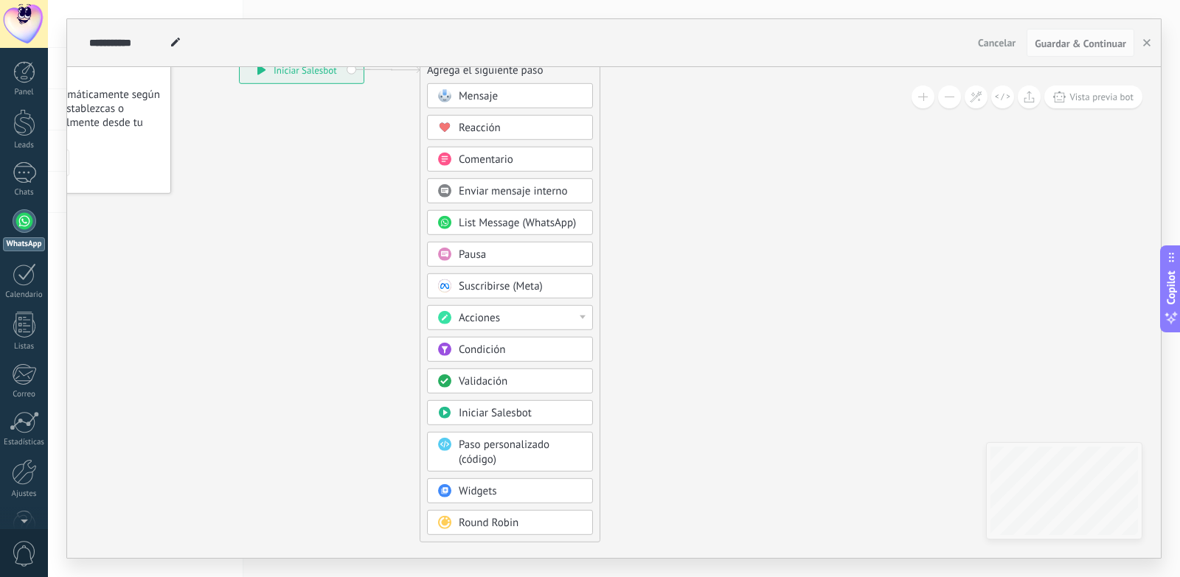
drag, startPoint x: 539, startPoint y: 116, endPoint x: 546, endPoint y: 71, distance: 45.6
click at [546, 71] on div "Agrega el siguiente paso" at bounding box center [509, 70] width 179 height 24
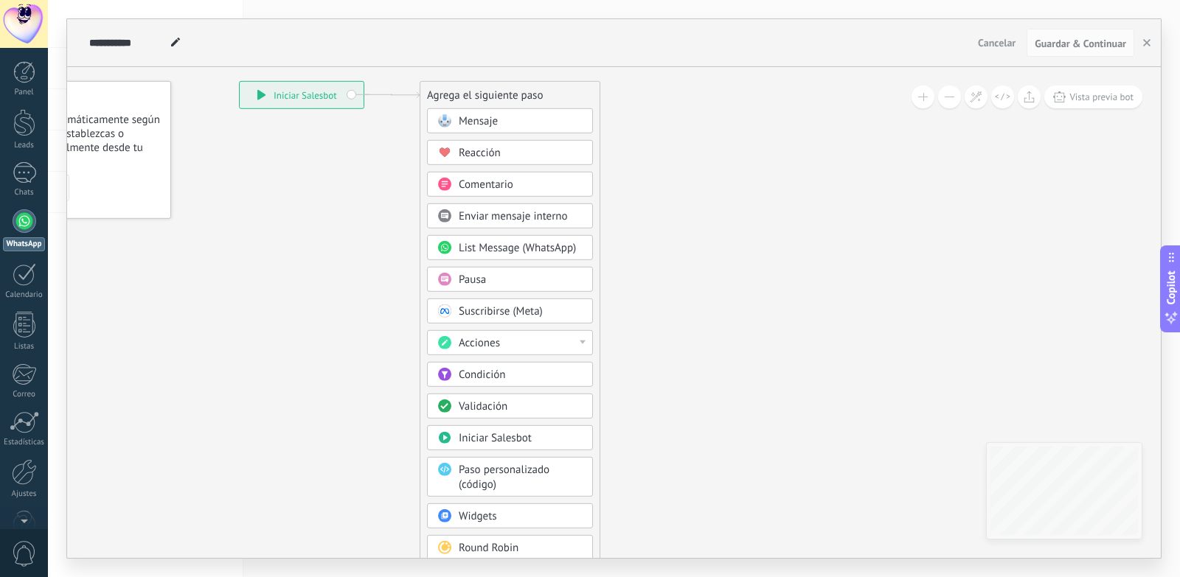
click at [289, 99] on div "**********" at bounding box center [302, 95] width 124 height 27
click at [515, 249] on span "List Message (WhatsApp)" at bounding box center [517, 248] width 117 height 14
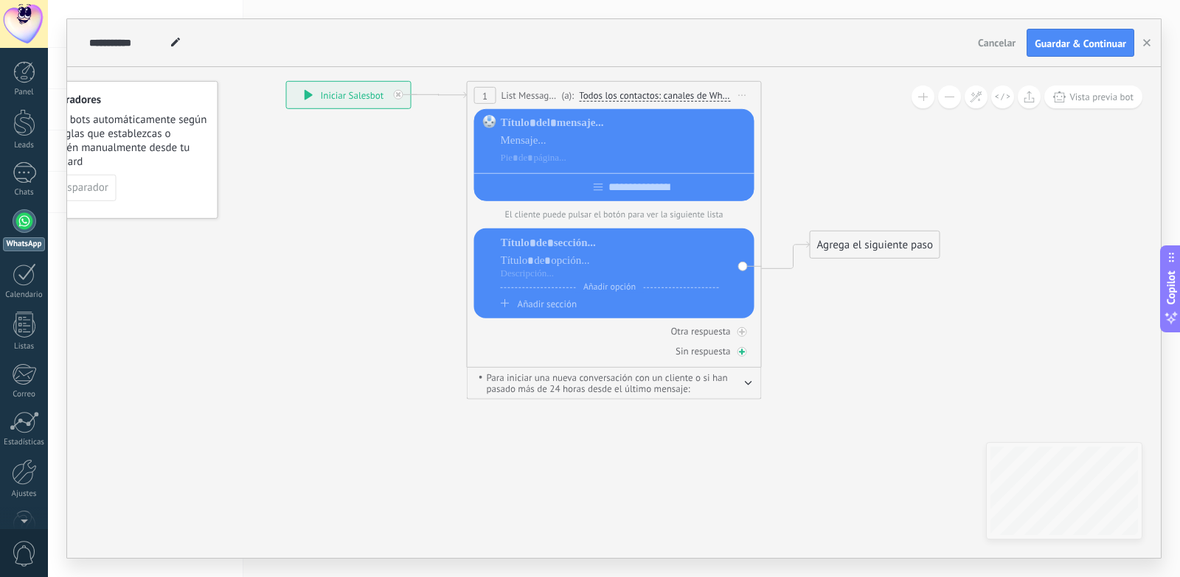
click at [573, 358] on div "Sin respuesta" at bounding box center [614, 351] width 280 height 14
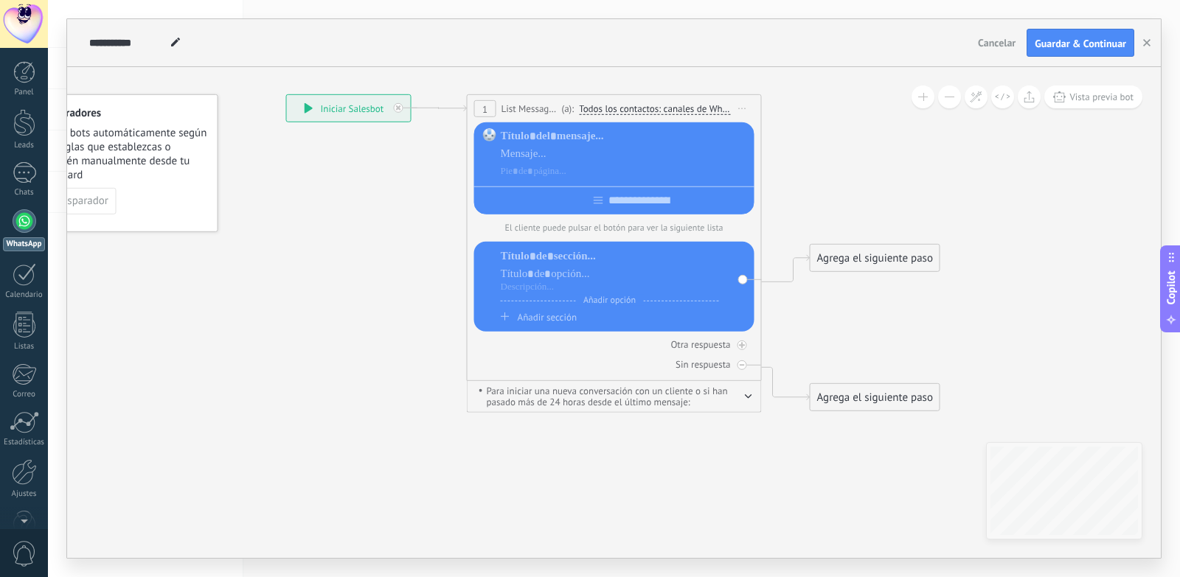
click at [573, 359] on div "Sin respuesta" at bounding box center [614, 365] width 280 height 14
drag, startPoint x: 573, startPoint y: 359, endPoint x: 543, endPoint y: 368, distance: 31.5
click at [543, 368] on div "Sin respuesta" at bounding box center [614, 365] width 280 height 14
click at [740, 105] on span "Iniciar vista previa aquí Cambiar nombre Duplicar [GEOGRAPHIC_DATA]" at bounding box center [743, 108] width 24 height 21
click at [809, 201] on div "Borrar" at bounding box center [810, 204] width 146 height 25
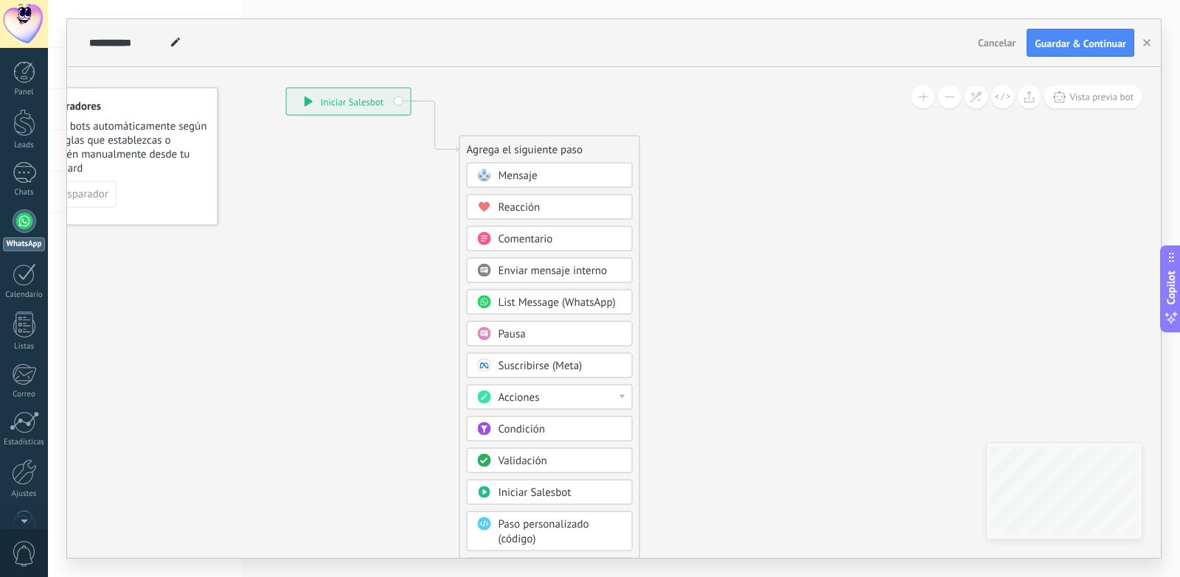
click at [528, 170] on span "Mensaje" at bounding box center [517, 176] width 39 height 14
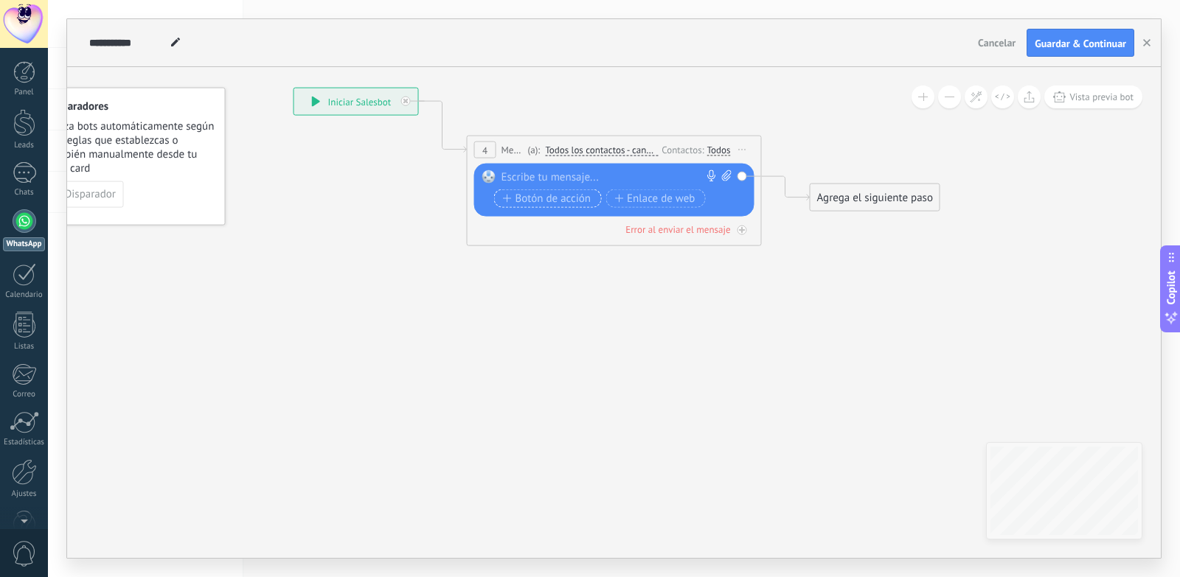
click at [535, 202] on span "Botón de acción" at bounding box center [547, 198] width 88 height 12
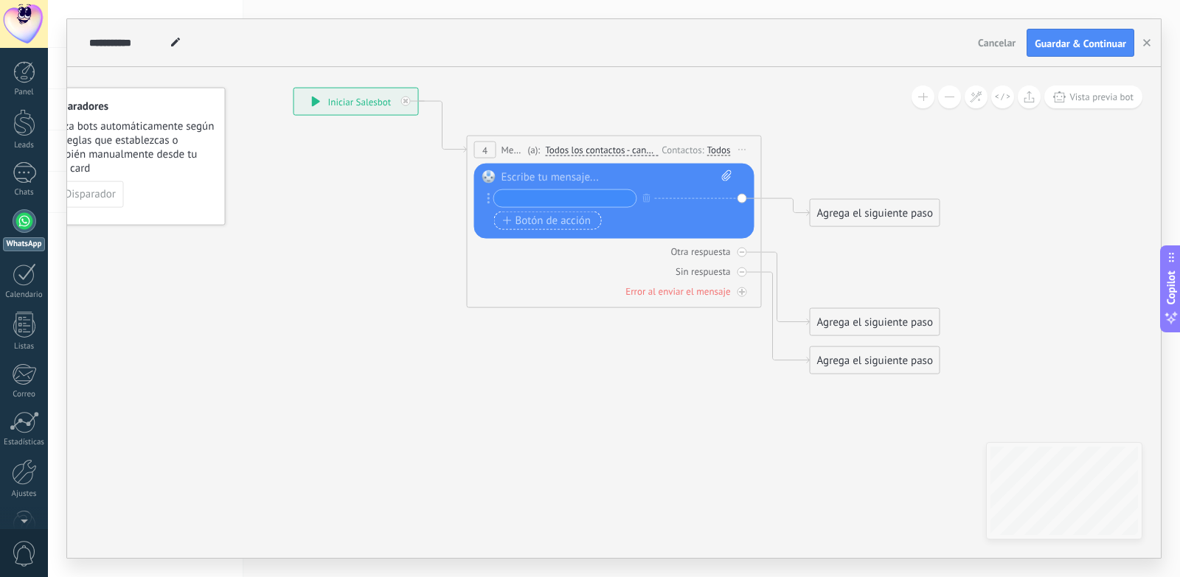
click at [534, 218] on span "Botón de acción" at bounding box center [547, 221] width 88 height 12
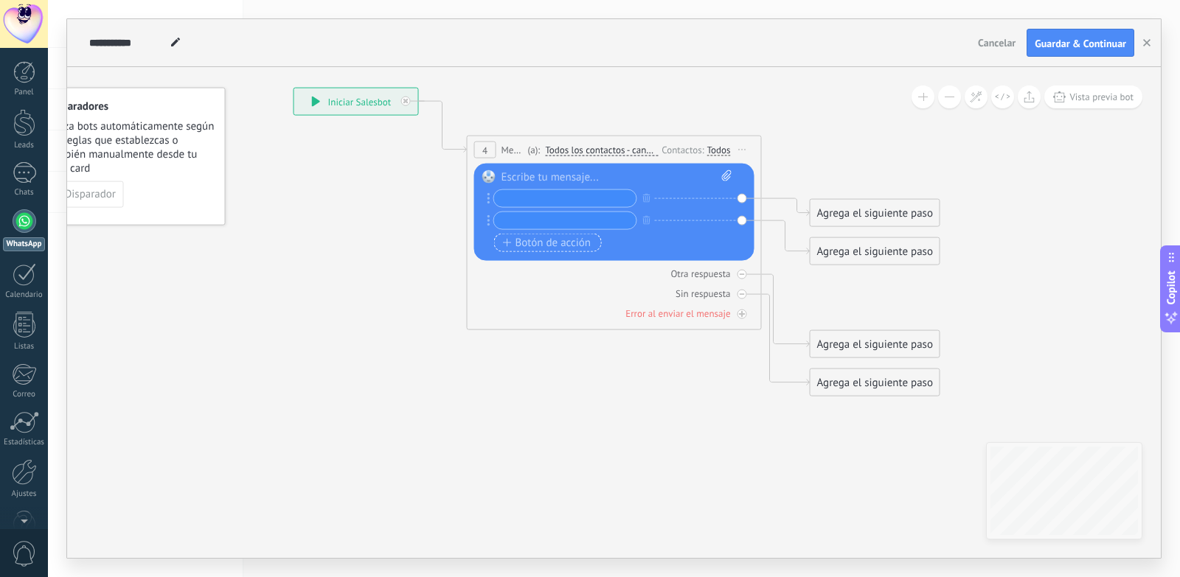
click at [534, 246] on span "Botón de acción" at bounding box center [547, 243] width 88 height 12
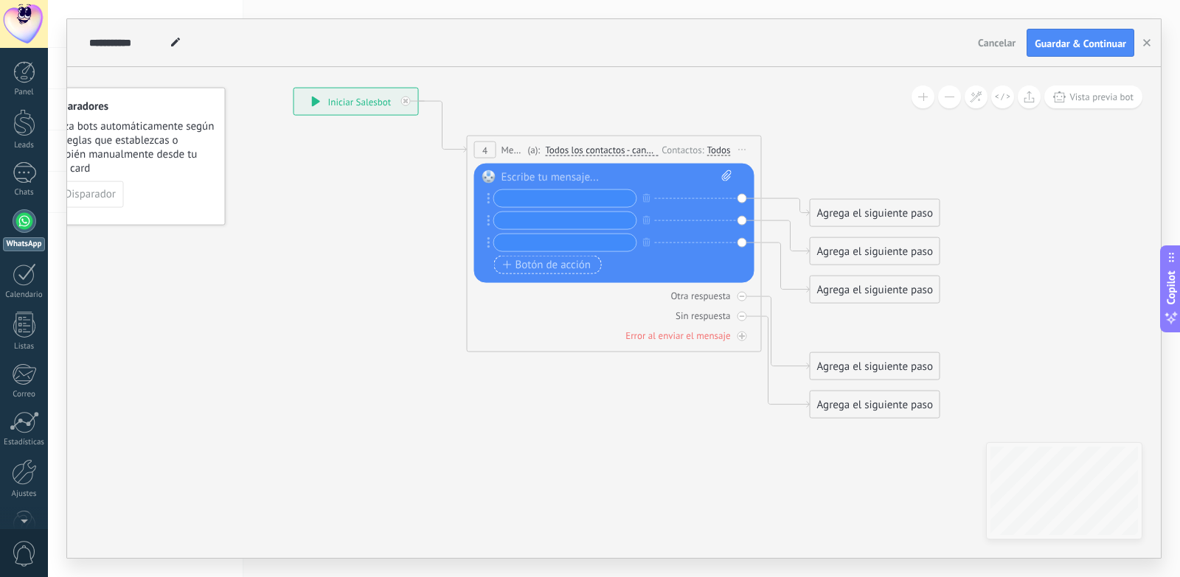
click at [534, 262] on span "Botón de acción" at bounding box center [547, 265] width 88 height 12
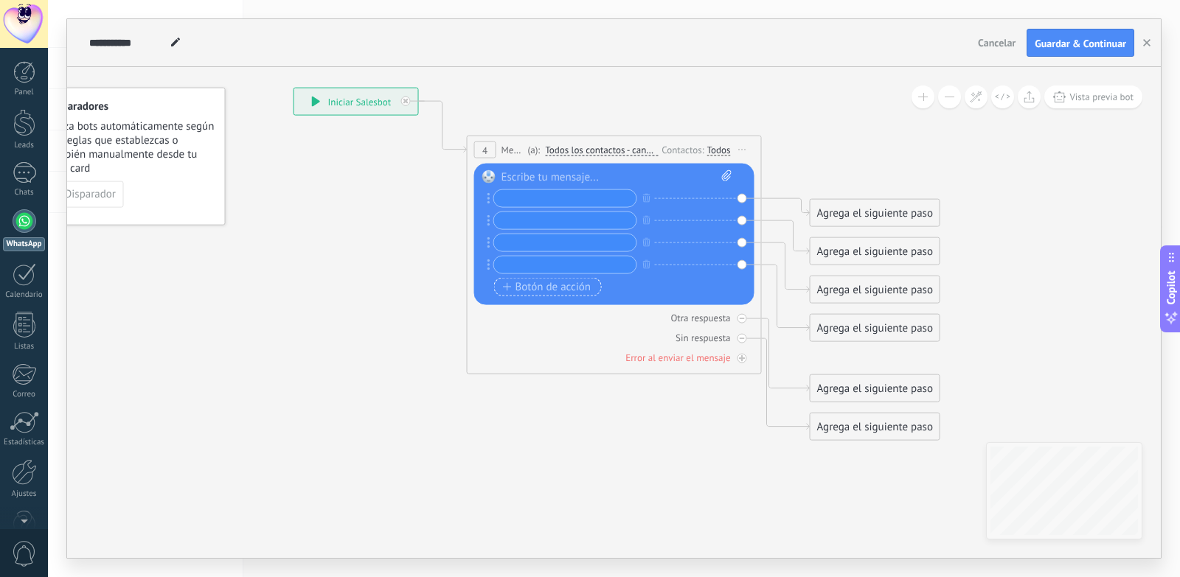
click at [534, 285] on span "Botón de acción" at bounding box center [547, 287] width 88 height 12
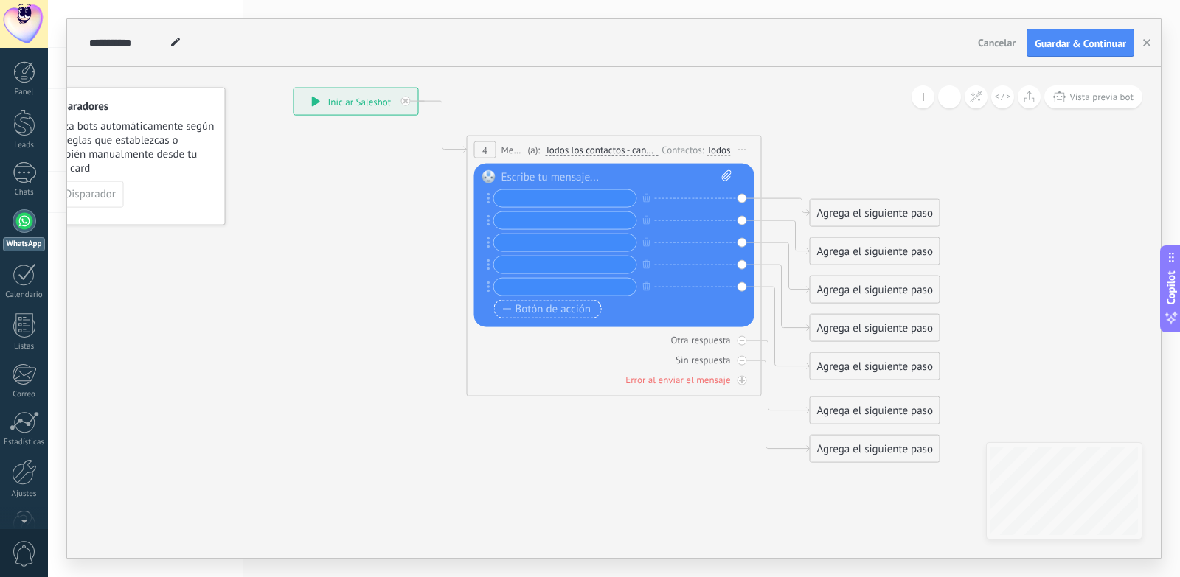
click at [545, 312] on span "Botón de acción" at bounding box center [547, 309] width 88 height 12
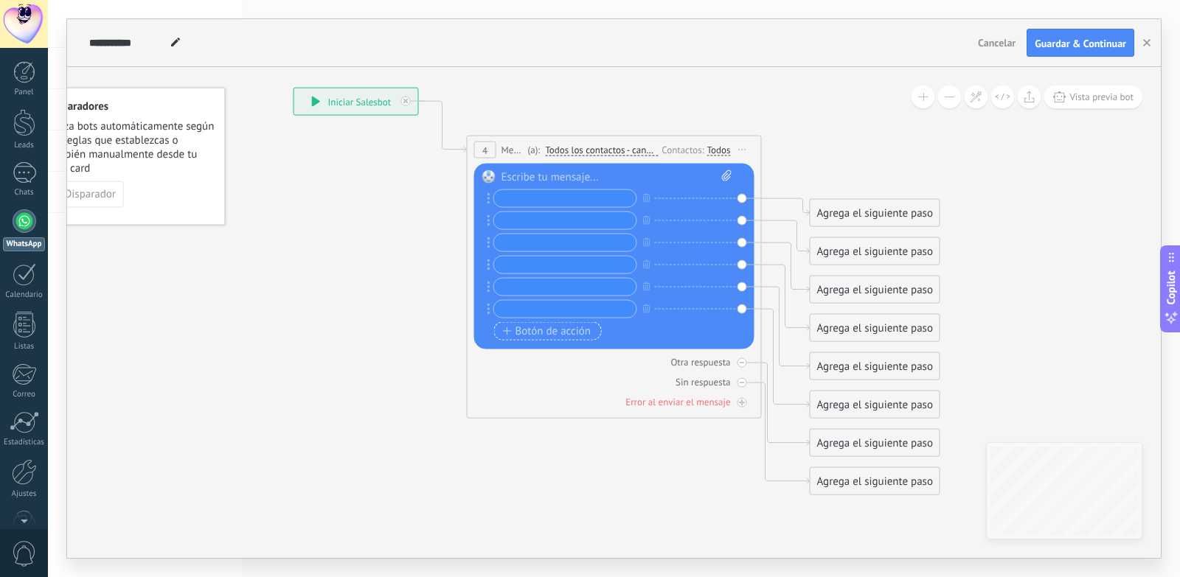
click at [546, 325] on span "Botón de acción" at bounding box center [547, 331] width 88 height 12
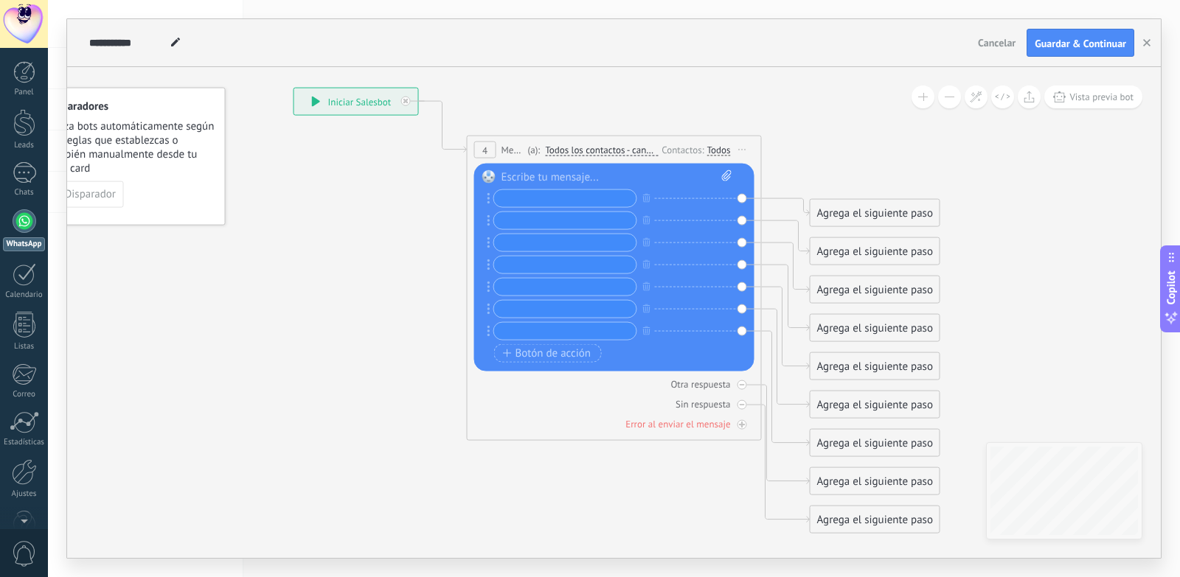
click at [596, 149] on span "Todos los contactos - canales seleccionados" at bounding box center [601, 151] width 113 height 12
click at [596, 149] on button "Todos los contactos - canales seleccionados" at bounding box center [629, 150] width 184 height 27
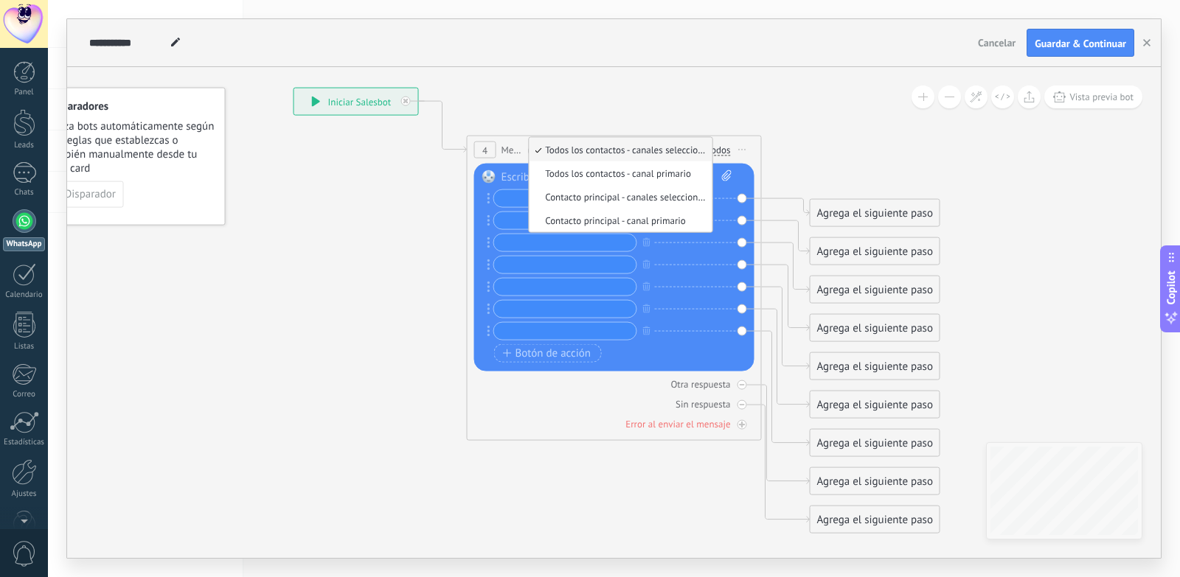
click at [596, 149] on span "Todos los contactos - canales seleccionados" at bounding box center [618, 150] width 178 height 13
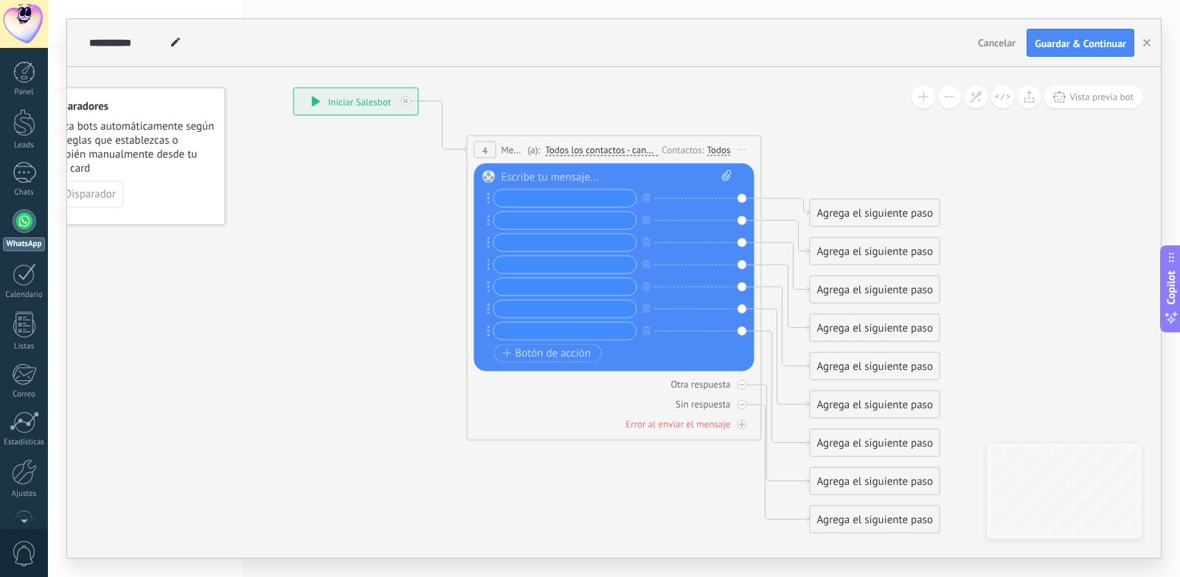
click at [873, 217] on div "Agrega el siguiente paso" at bounding box center [874, 213] width 129 height 24
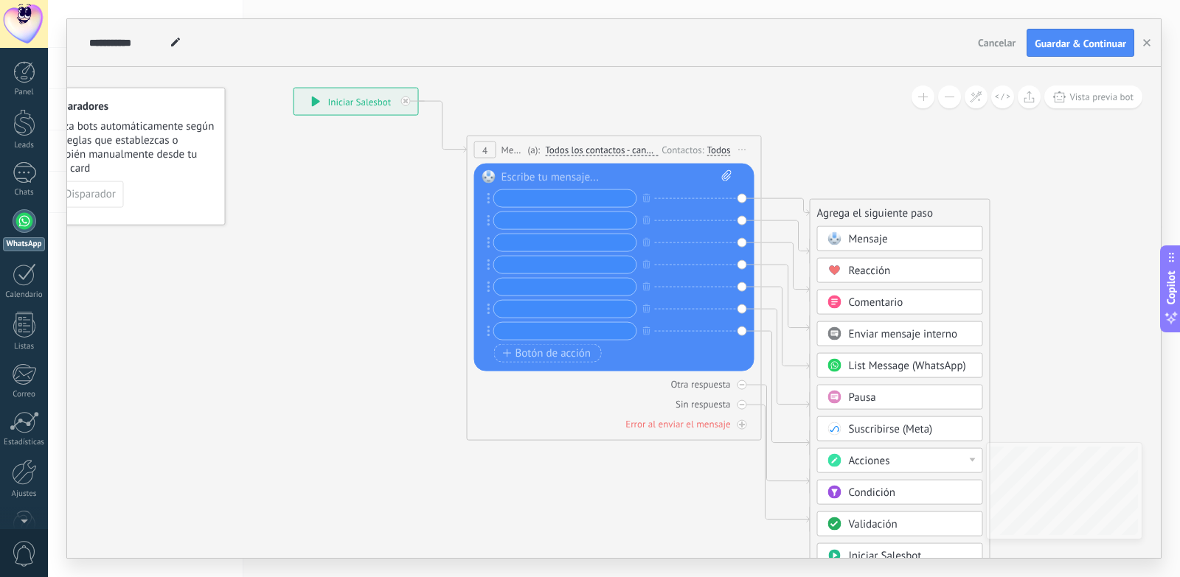
click at [873, 217] on div "Agrega el siguiente paso" at bounding box center [899, 213] width 179 height 24
click at [742, 147] on span "Iniciar vista previa aquí Cambiar nombre Duplicar [GEOGRAPHIC_DATA]" at bounding box center [743, 149] width 24 height 21
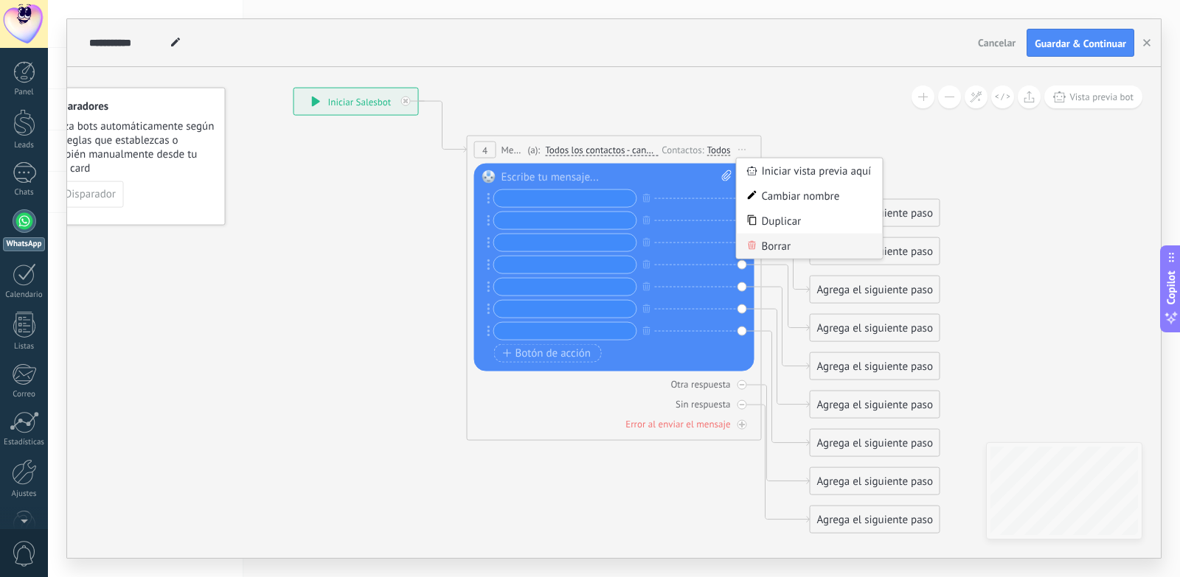
click at [781, 244] on div "Borrar" at bounding box center [810, 246] width 146 height 25
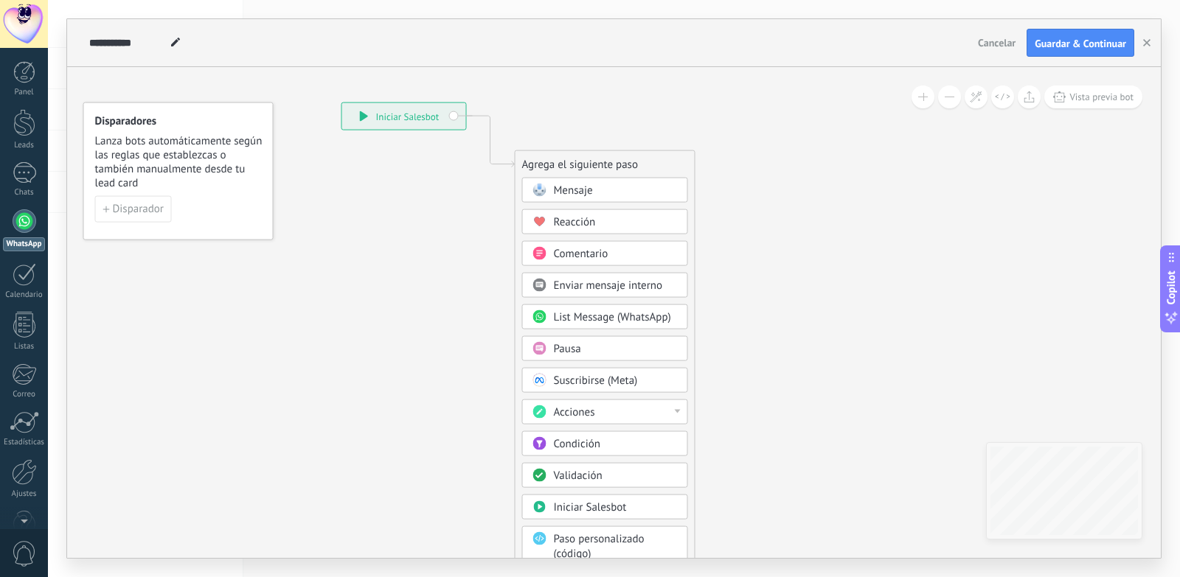
drag, startPoint x: 195, startPoint y: 355, endPoint x: 257, endPoint y: 372, distance: 63.7
click at [257, 372] on icon at bounding box center [468, 370] width 991 height 1272
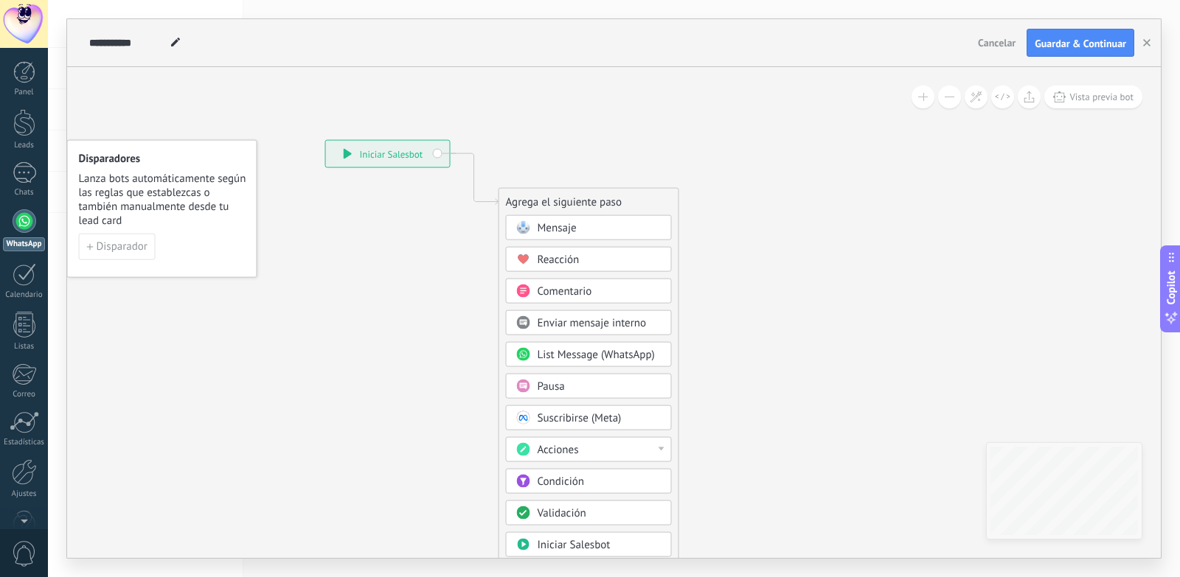
drag, startPoint x: 324, startPoint y: 265, endPoint x: 295, endPoint y: 299, distance: 45.5
click at [295, 299] on icon at bounding box center [452, 407] width 991 height 1272
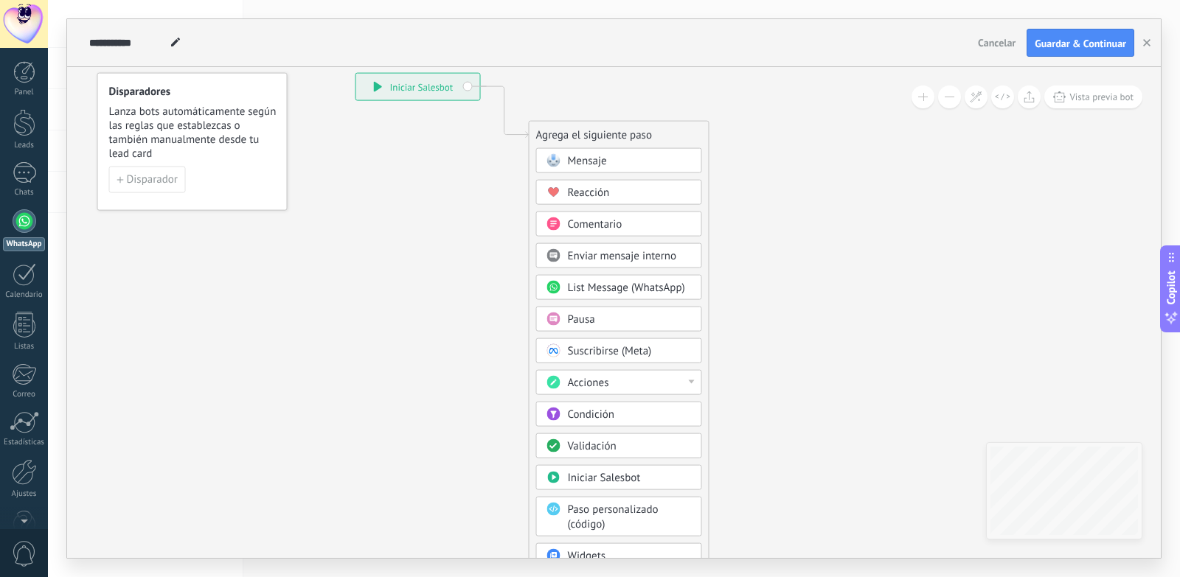
drag, startPoint x: 321, startPoint y: 313, endPoint x: 352, endPoint y: 244, distance: 75.2
click at [352, 244] on icon at bounding box center [482, 340] width 991 height 1272
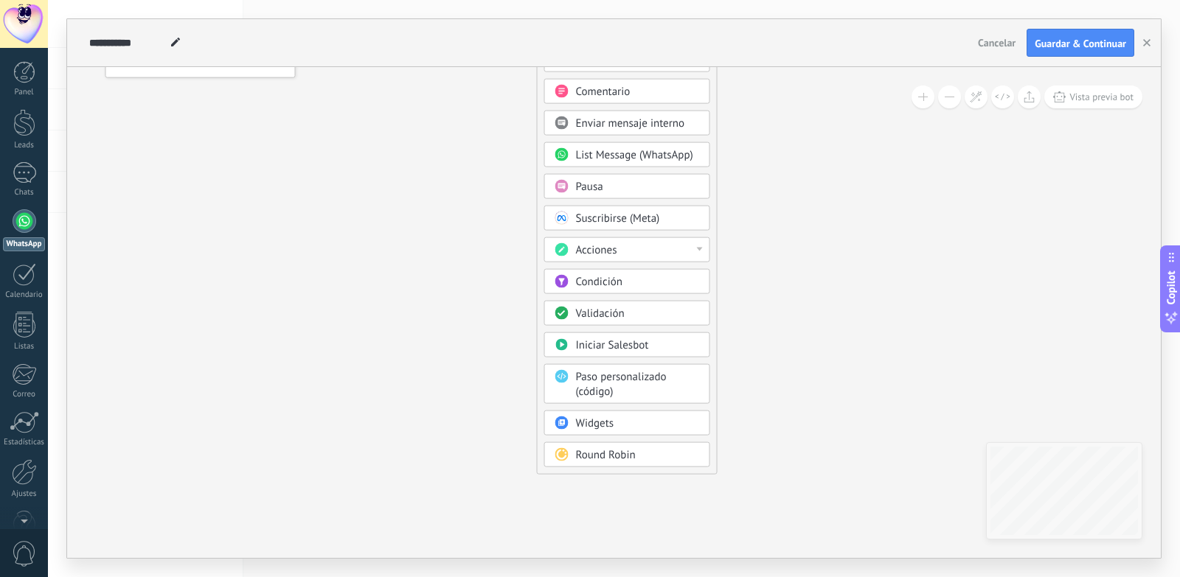
drag, startPoint x: 352, startPoint y: 244, endPoint x: 361, endPoint y: 90, distance: 154.3
click at [361, 90] on icon at bounding box center [490, 208] width 991 height 1272
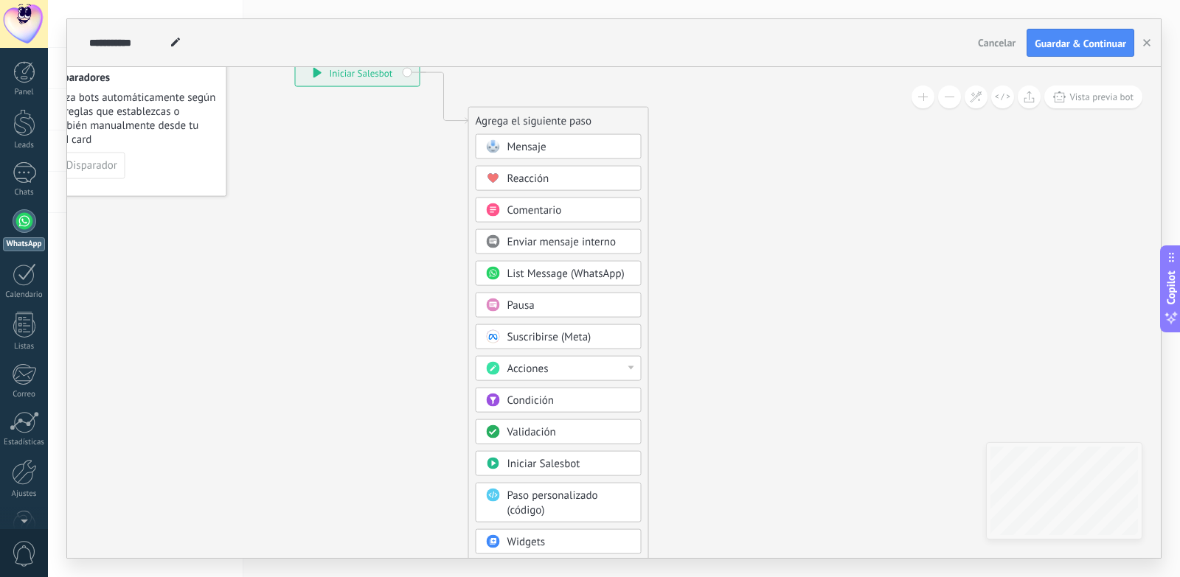
drag, startPoint x: 371, startPoint y: 171, endPoint x: 300, endPoint y: 313, distance: 158.9
click at [300, 313] on icon at bounding box center [421, 326] width 991 height 1272
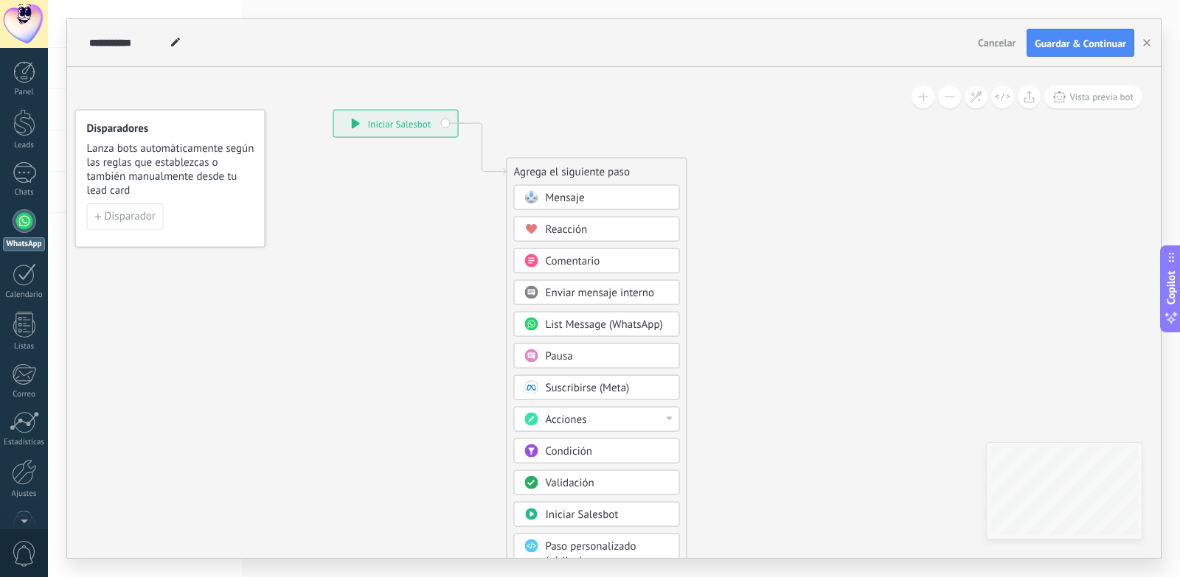
drag, startPoint x: 359, startPoint y: 222, endPoint x: 398, endPoint y: 272, distance: 63.6
click at [398, 272] on icon at bounding box center [460, 377] width 991 height 1272
